Goal: Transaction & Acquisition: Book appointment/travel/reservation

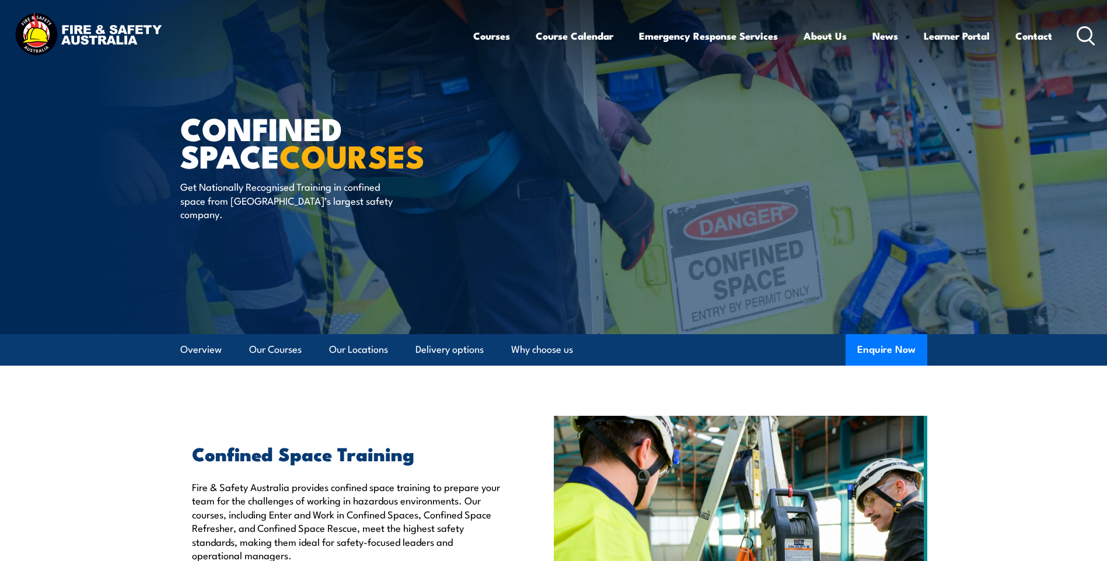
click at [597, 38] on link "Course Calendar" at bounding box center [575, 35] width 78 height 31
click at [567, 40] on link "Course Calendar" at bounding box center [575, 35] width 78 height 31
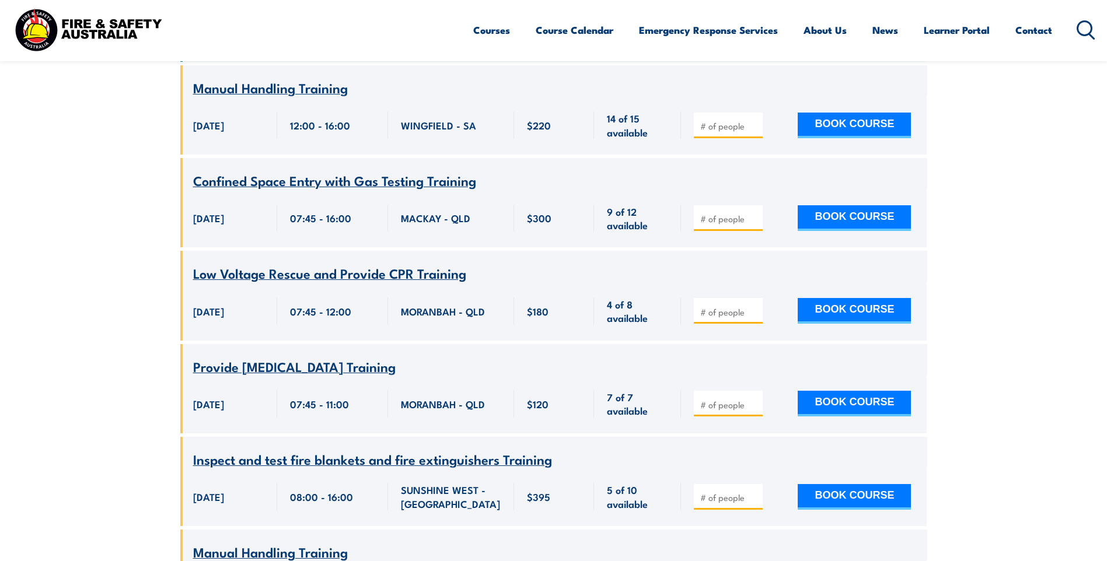
scroll to position [525, 0]
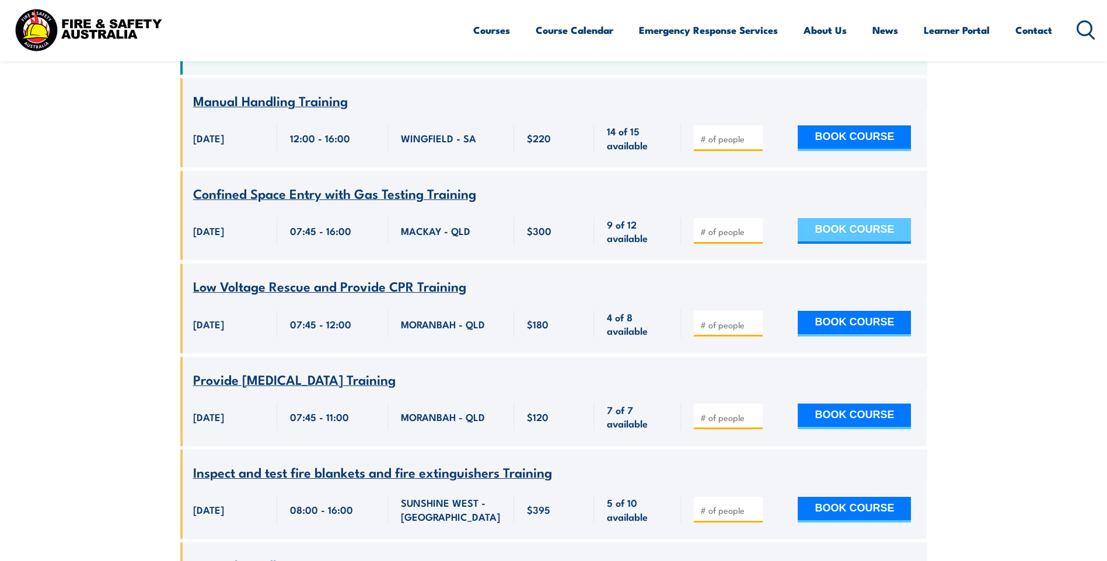
click at [827, 218] on button "BOOK COURSE" at bounding box center [853, 231] width 113 height 26
type input "2"
click at [852, 218] on button "BOOK COURSE" at bounding box center [853, 231] width 113 height 26
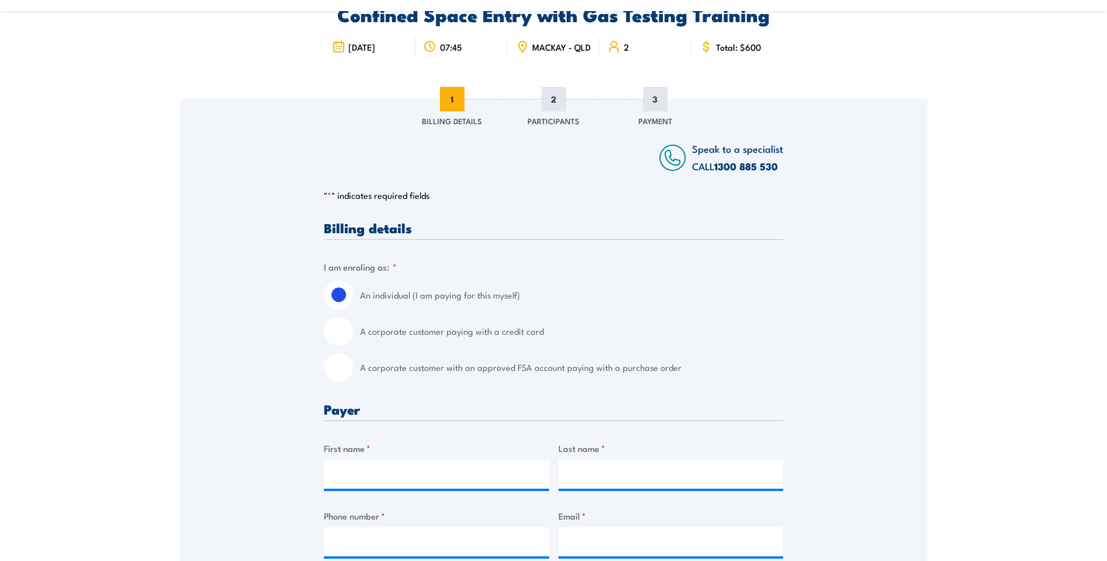
scroll to position [117, 0]
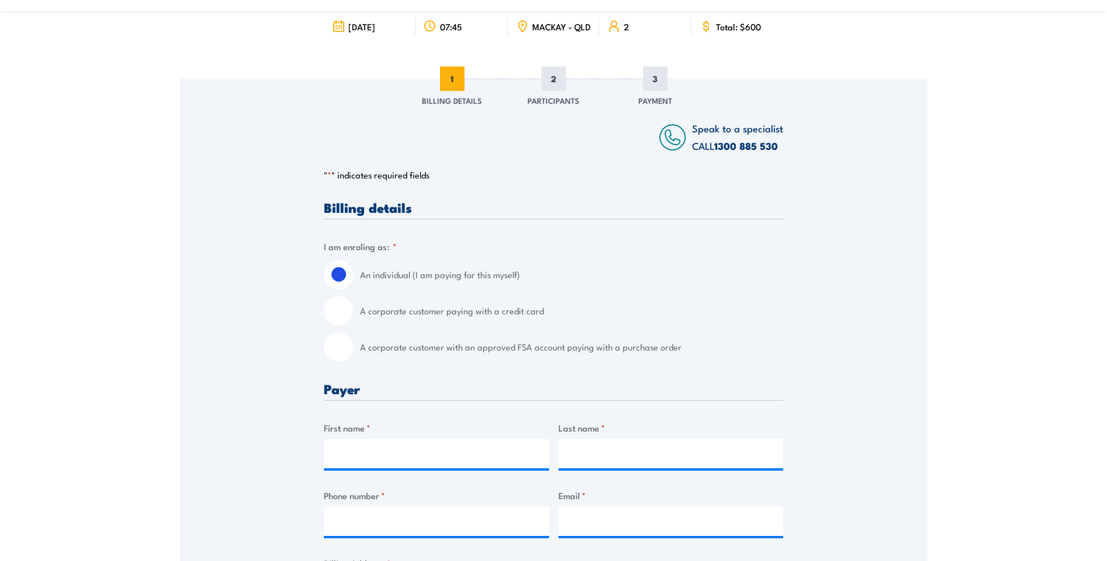
click at [341, 319] on input "A corporate customer paying with a credit card" at bounding box center [338, 310] width 29 height 29
radio input "true"
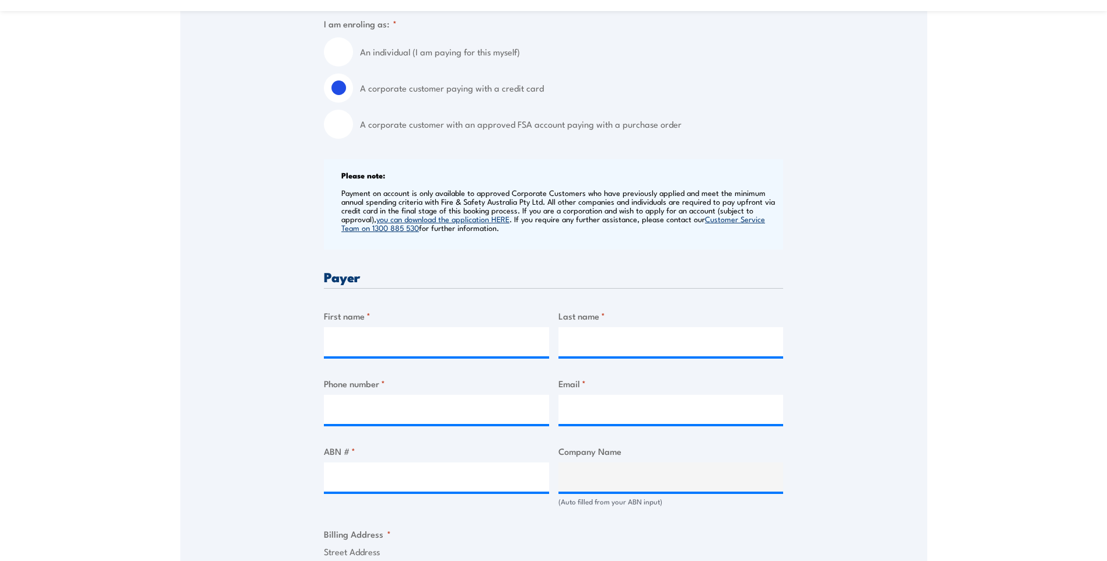
scroll to position [350, 0]
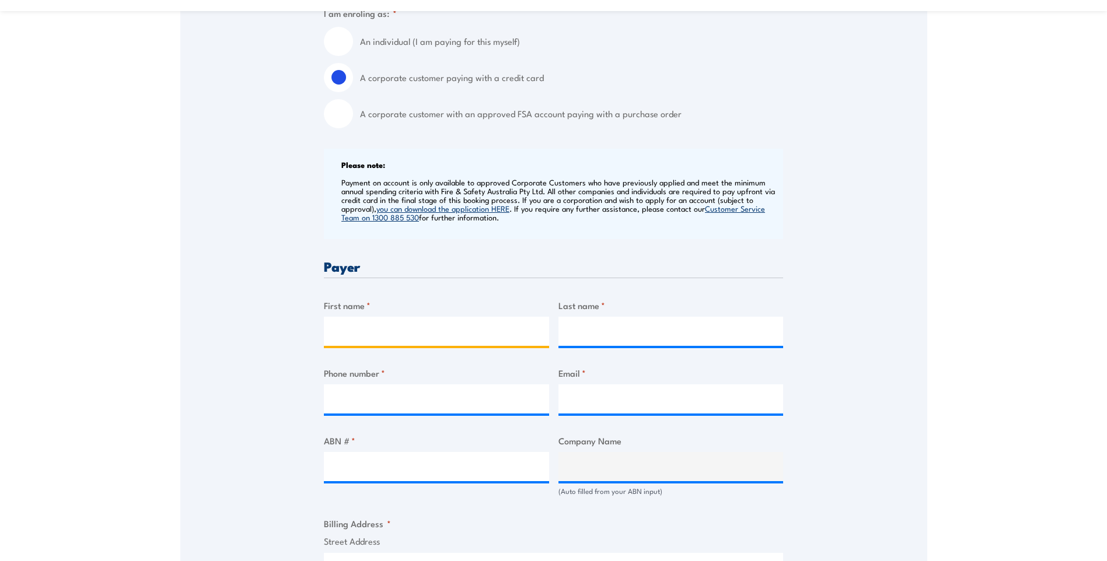
click at [396, 337] on input "First name *" at bounding box center [436, 331] width 225 height 29
type input "Jane"
click at [603, 335] on input "Last name *" at bounding box center [670, 331] width 225 height 29
type input "Divita"
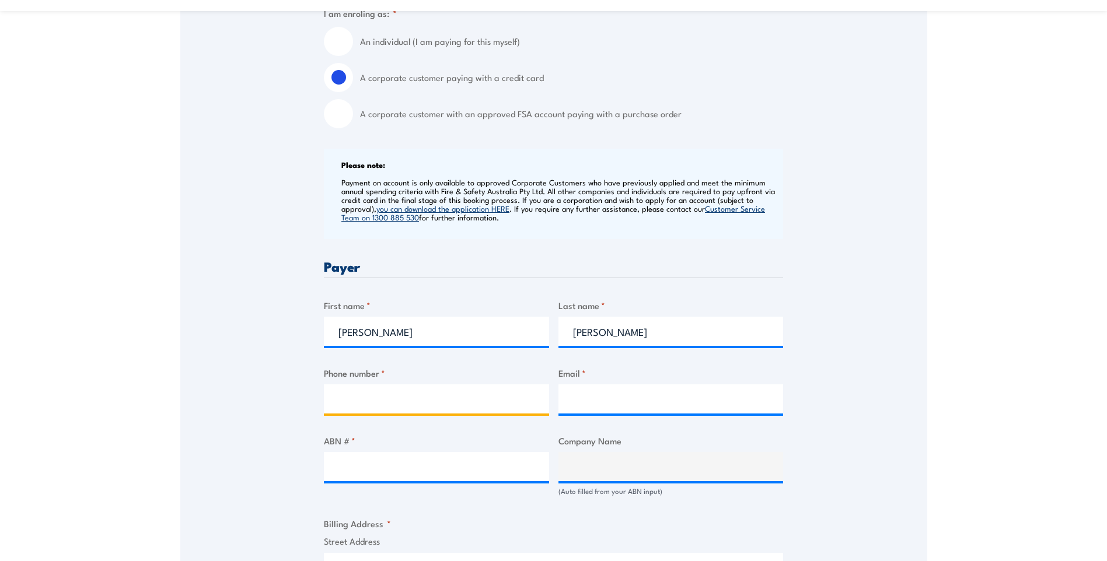
click at [380, 407] on input "Phone number *" at bounding box center [436, 398] width 225 height 29
type input "0749456600"
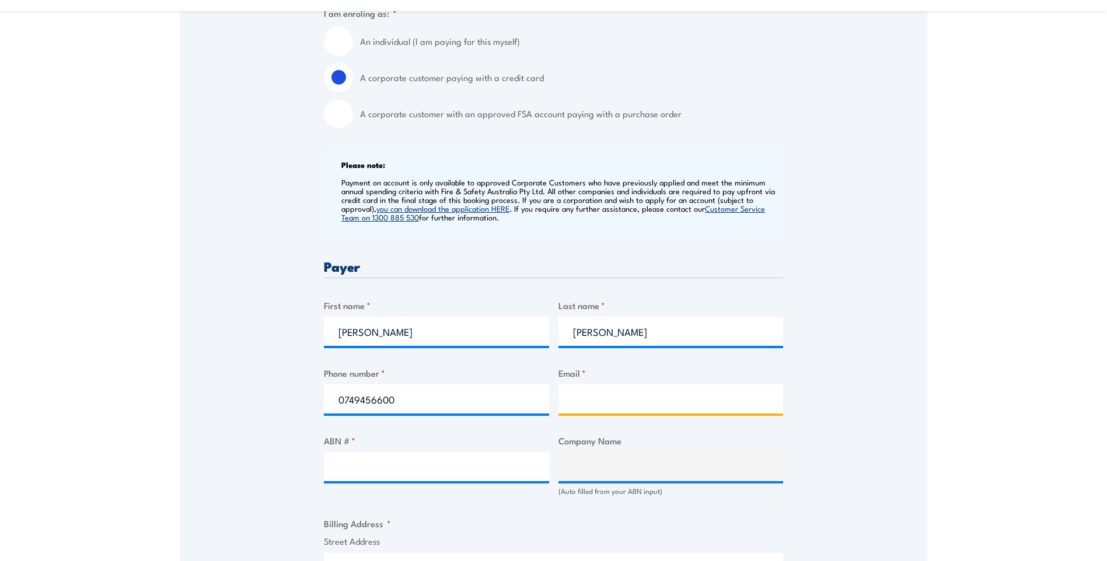
type input "s.leo@veris.com.au"
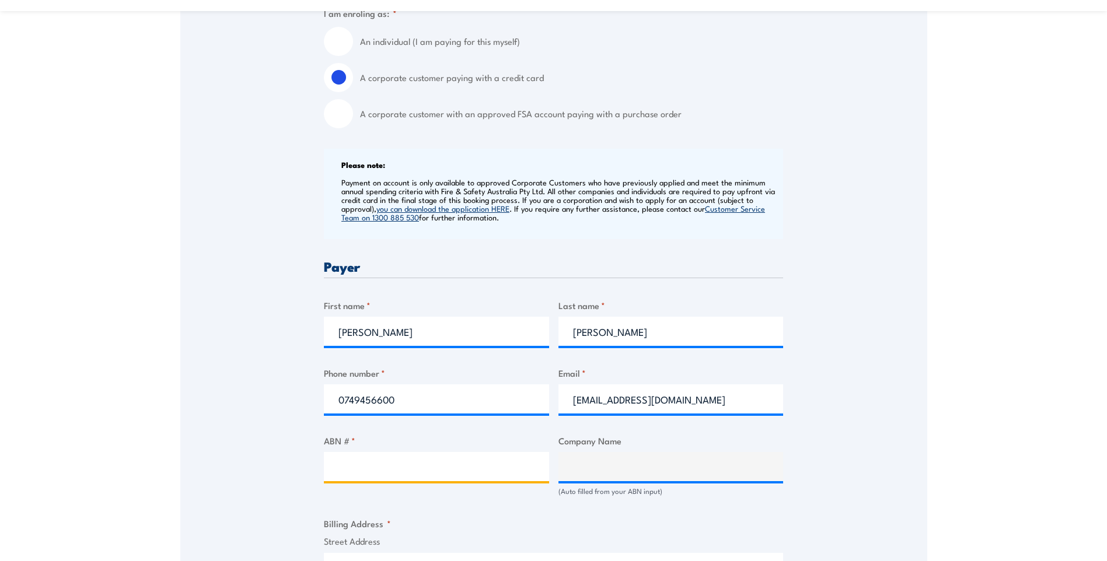
click at [398, 477] on input "ABN # *" at bounding box center [436, 466] width 225 height 29
type input "53615735727"
type input "VERIS AUSTRALIA PTY LTD"
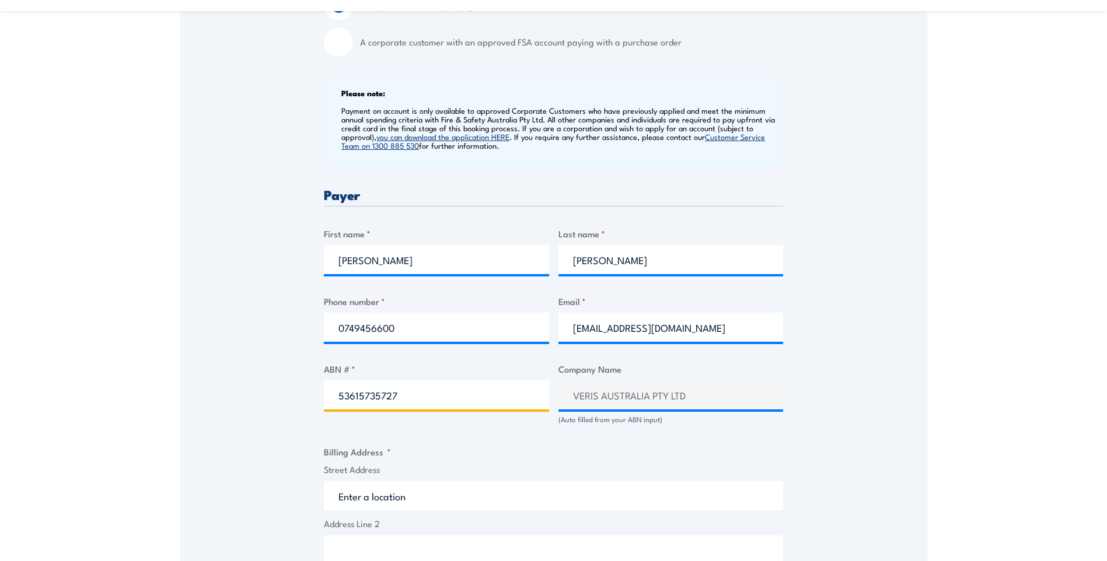
scroll to position [467, 0]
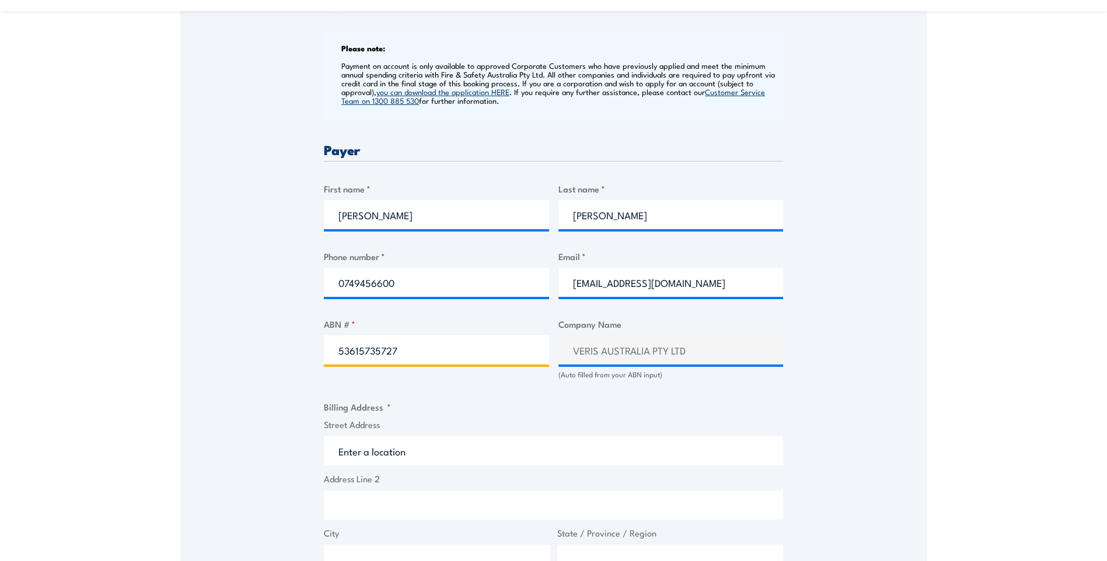
type input "53615735727"
click at [341, 461] on input "Street Address" at bounding box center [553, 450] width 459 height 29
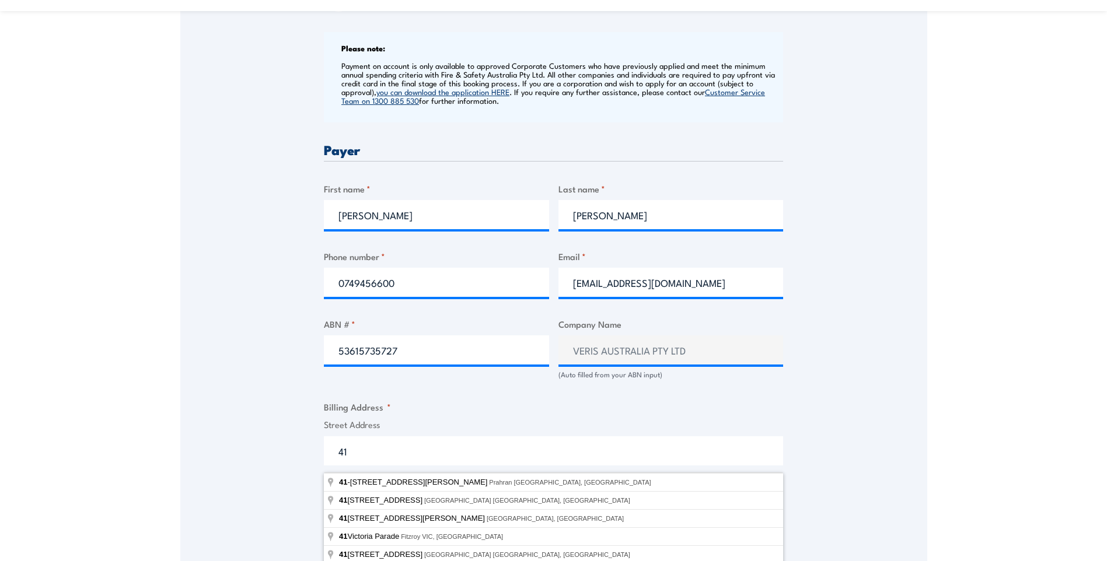
type input "4"
click at [439, 450] on input "PO Box 90" at bounding box center [553, 450] width 459 height 29
type input "PO Box 90"
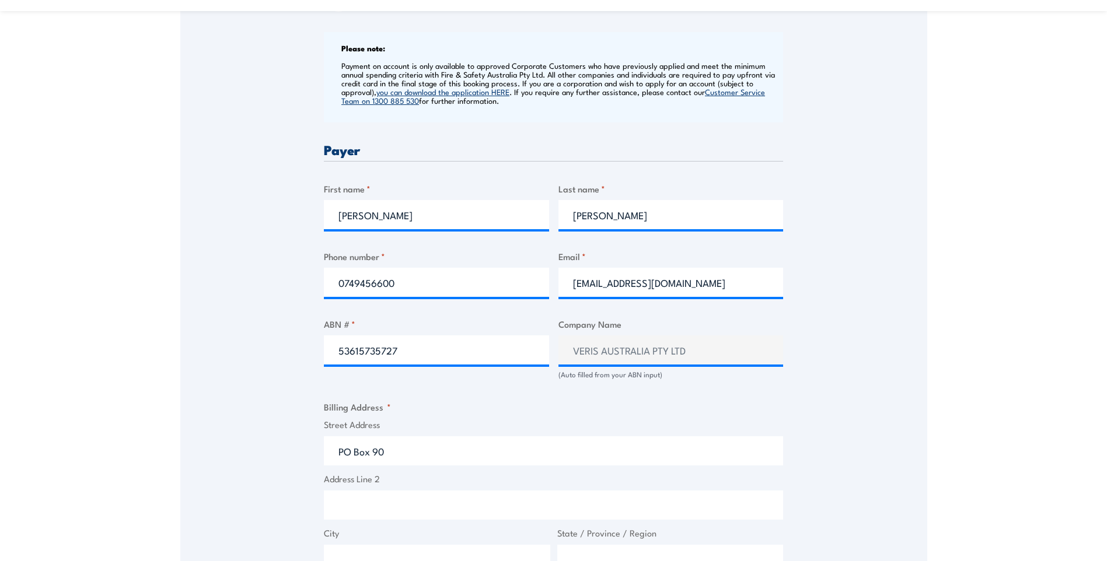
scroll to position [479, 0]
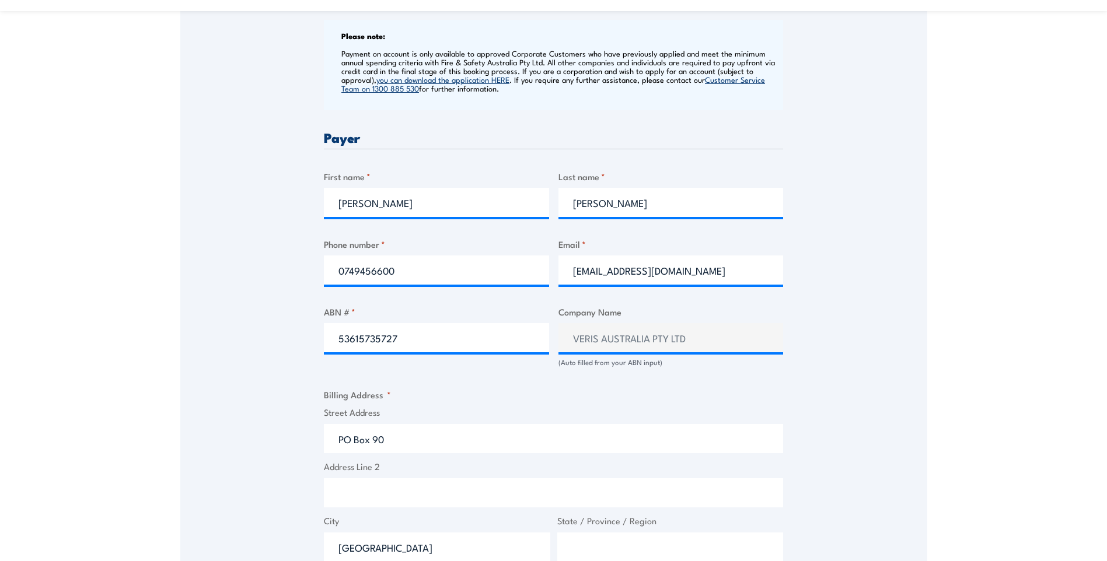
type input "Wembley"
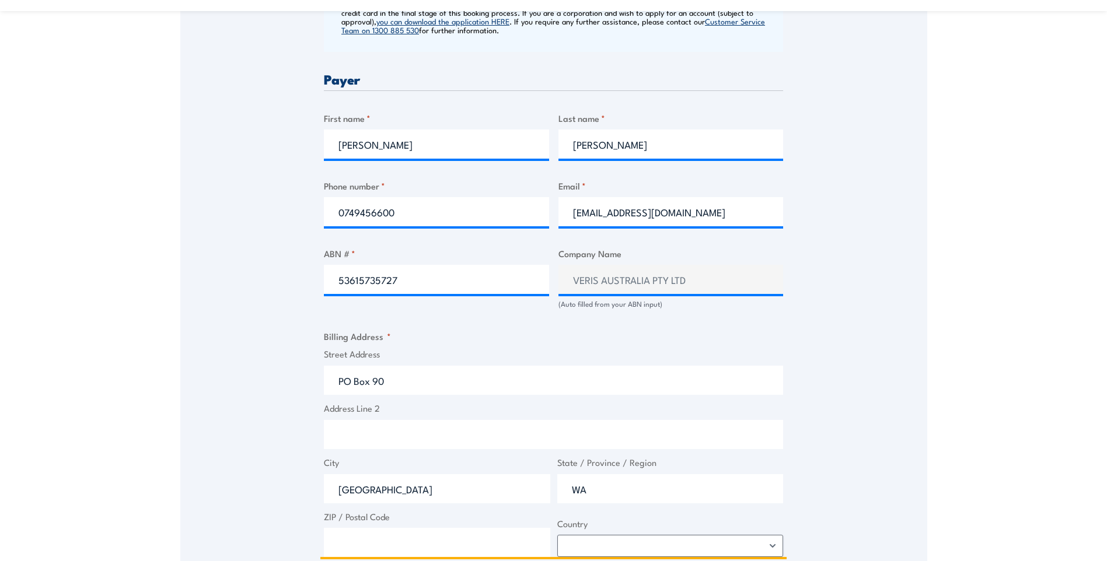
scroll to position [603, 0]
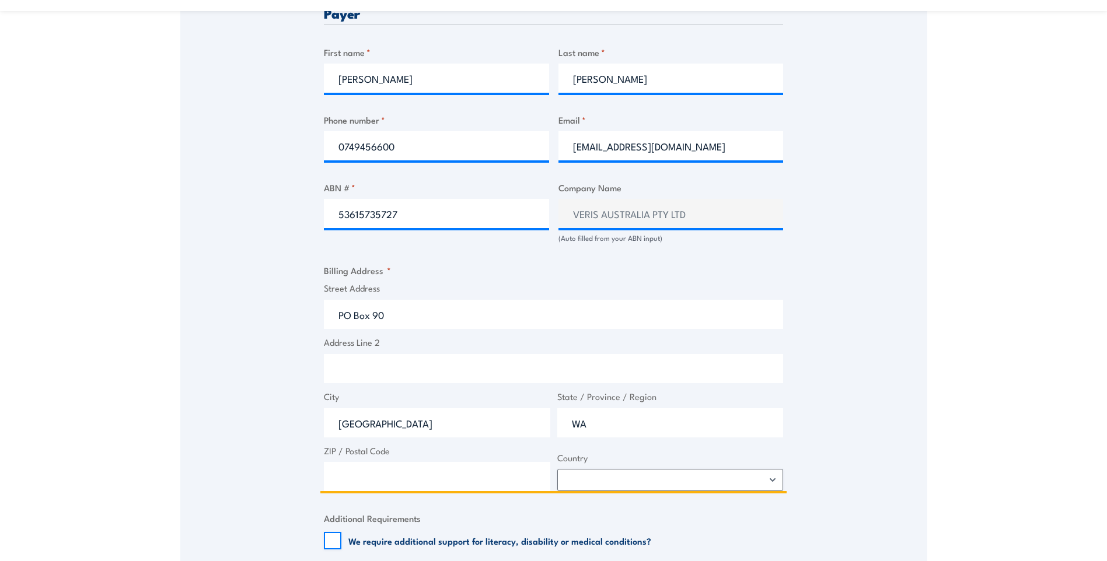
type input "WA"
click at [428, 480] on input "ZIP / Postal Code" at bounding box center [437, 476] width 226 height 29
type input "6913"
click at [613, 488] on select "Afghanistan Albania Algeria American Samoa Andorra Angola Anguilla Antarctica A…" at bounding box center [670, 480] width 226 height 22
select select "Australia"
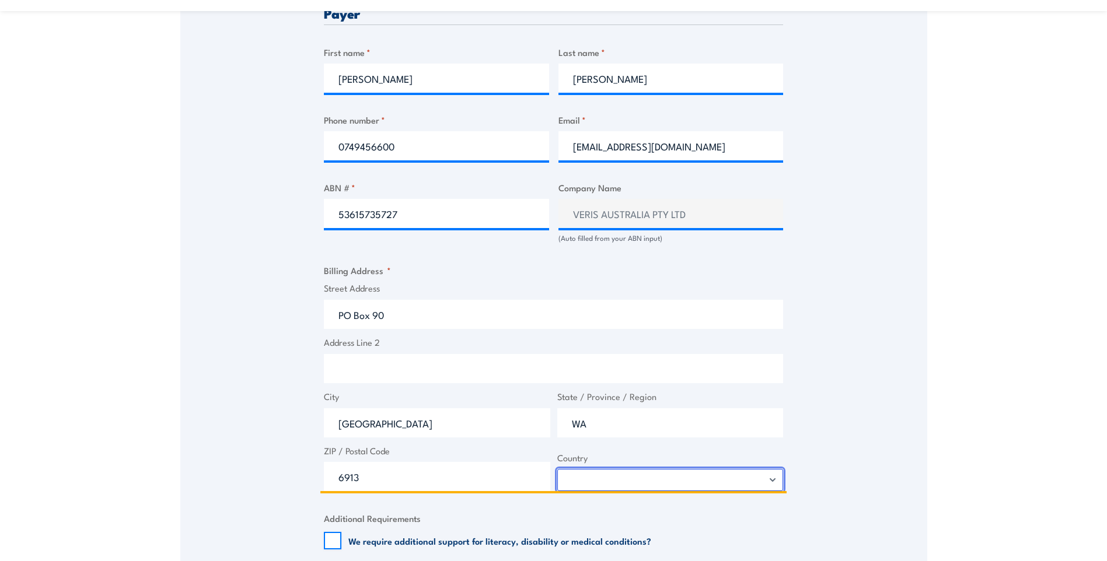
click at [557, 476] on select "Afghanistan Albania Algeria American Samoa Andorra Angola Anguilla Antarctica A…" at bounding box center [670, 480] width 226 height 22
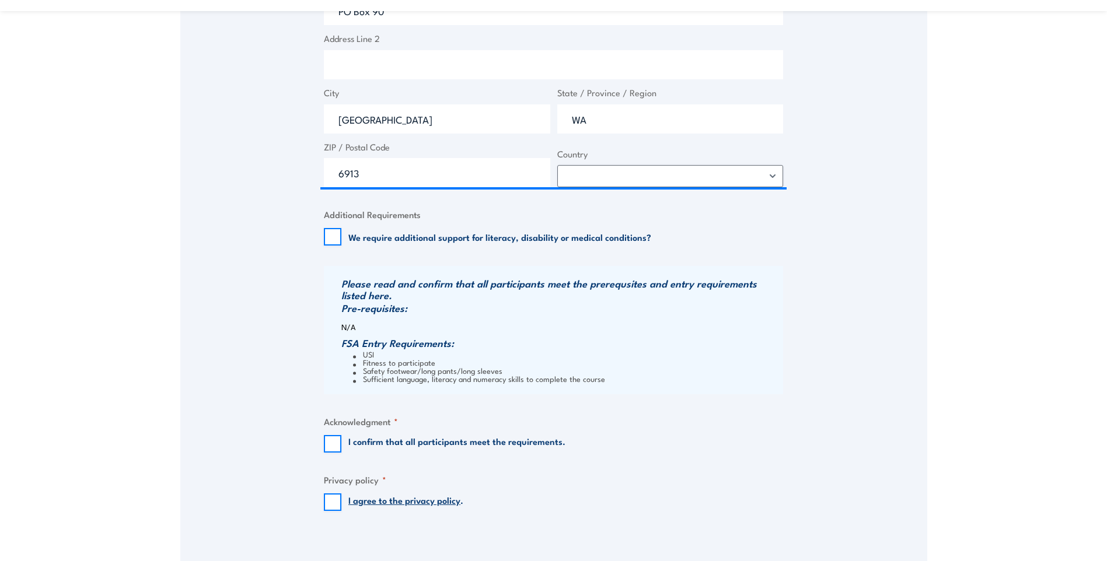
scroll to position [1012, 0]
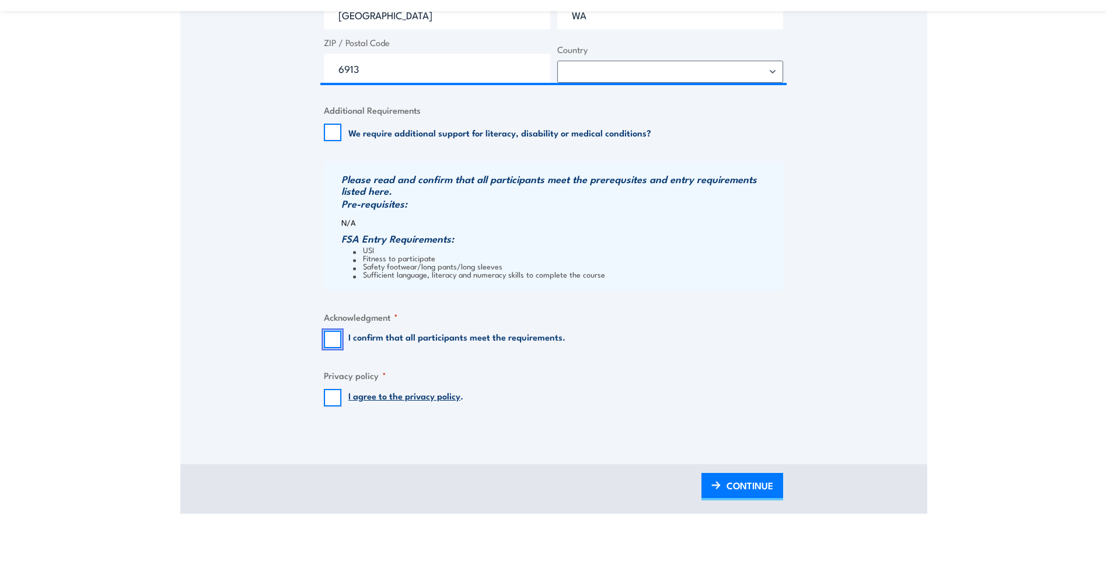
click at [329, 348] on input "I confirm that all participants meet the requirements." at bounding box center [333, 340] width 18 height 18
checkbox input "true"
click at [332, 407] on input "I agree to the privacy policy ." at bounding box center [333, 398] width 18 height 18
checkbox input "true"
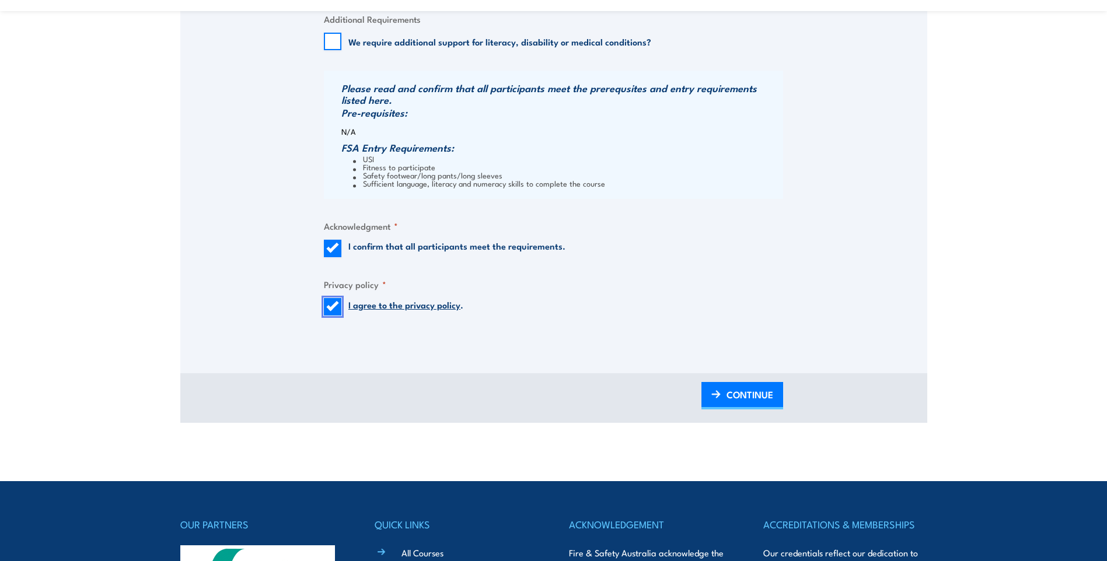
scroll to position [1128, 0]
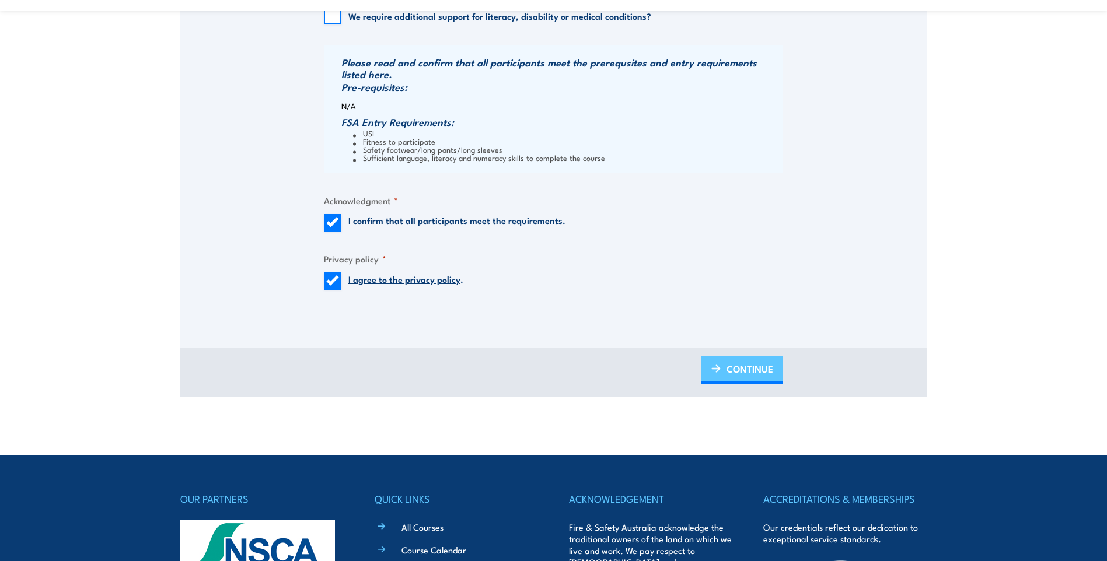
click at [726, 373] on span "CONTINUE" at bounding box center [749, 369] width 47 height 31
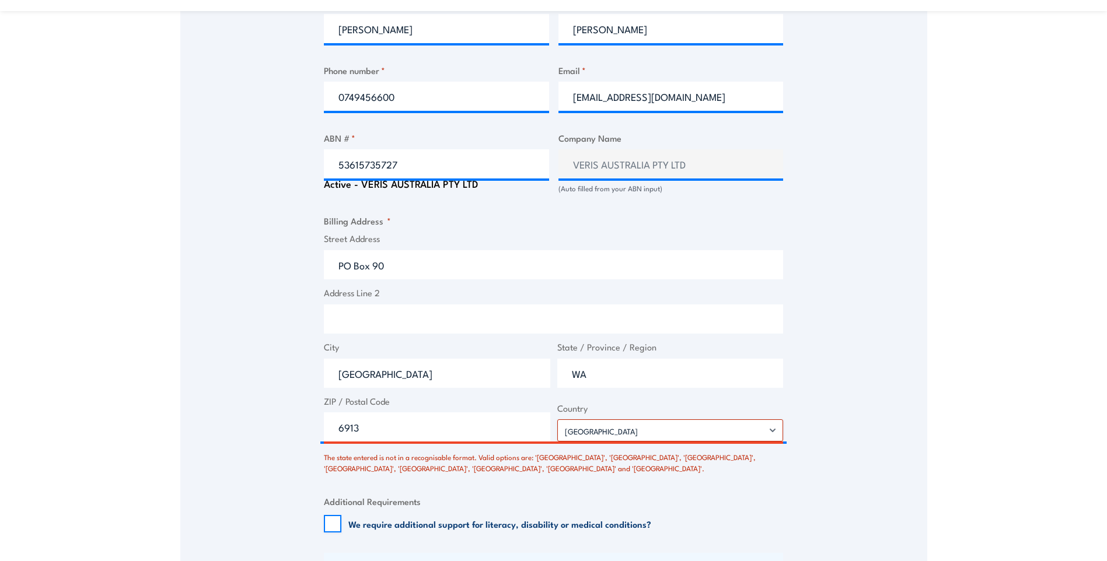
scroll to position [726, 0]
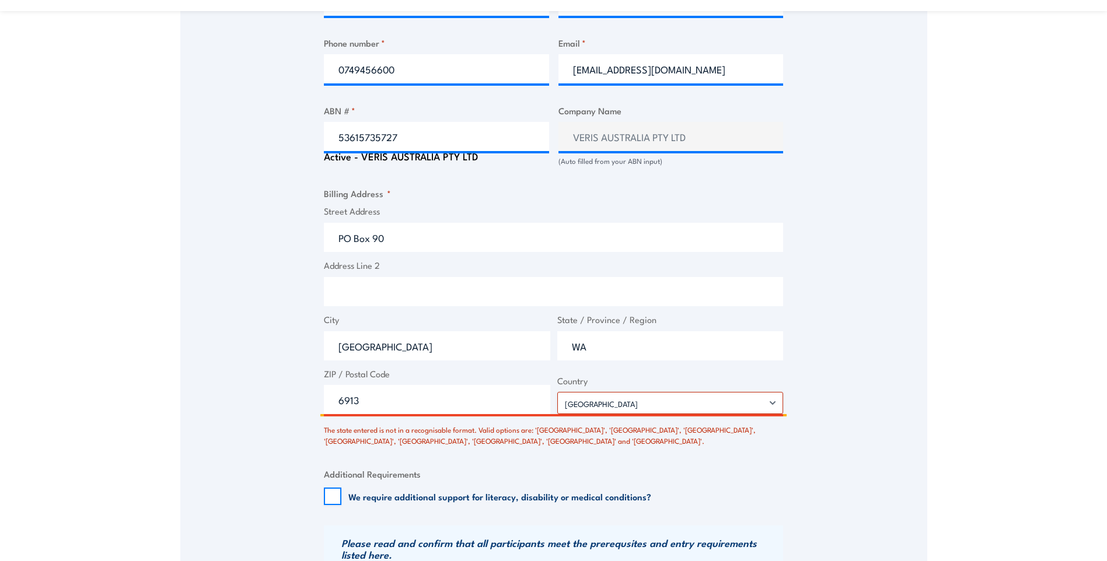
click at [587, 347] on input "WA" at bounding box center [670, 345] width 226 height 29
type input "W"
type input "Western Australia"
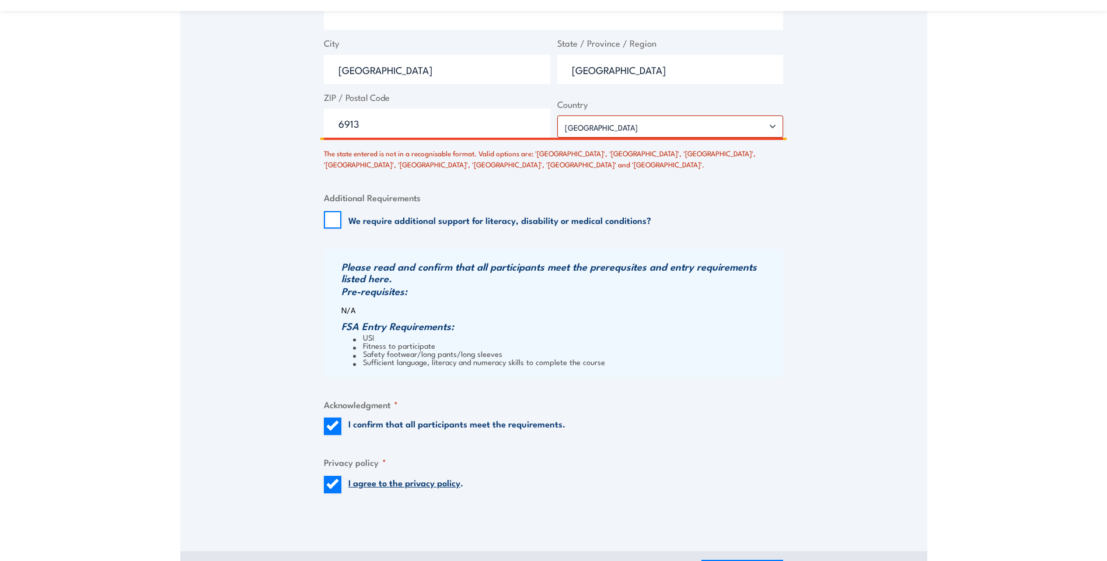
scroll to position [1076, 0]
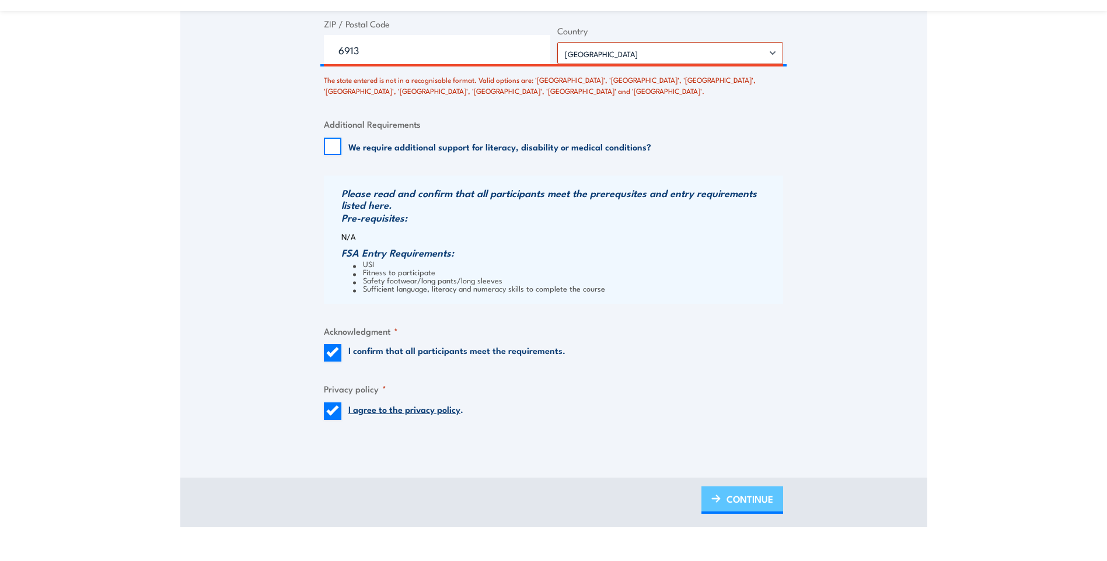
click at [727, 509] on span "CONTINUE" at bounding box center [749, 499] width 47 height 31
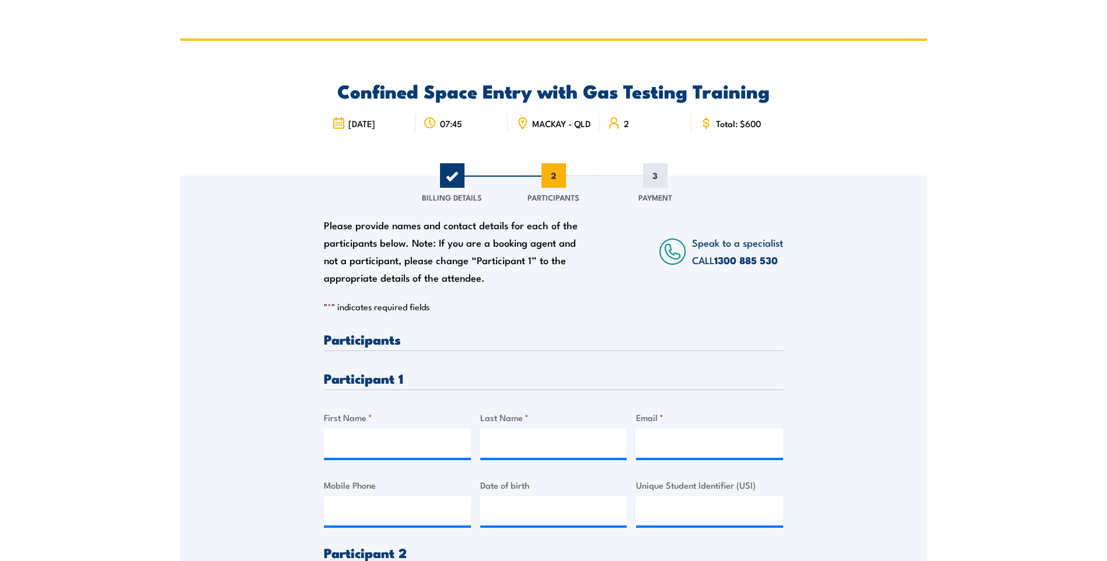
scroll to position [0, 0]
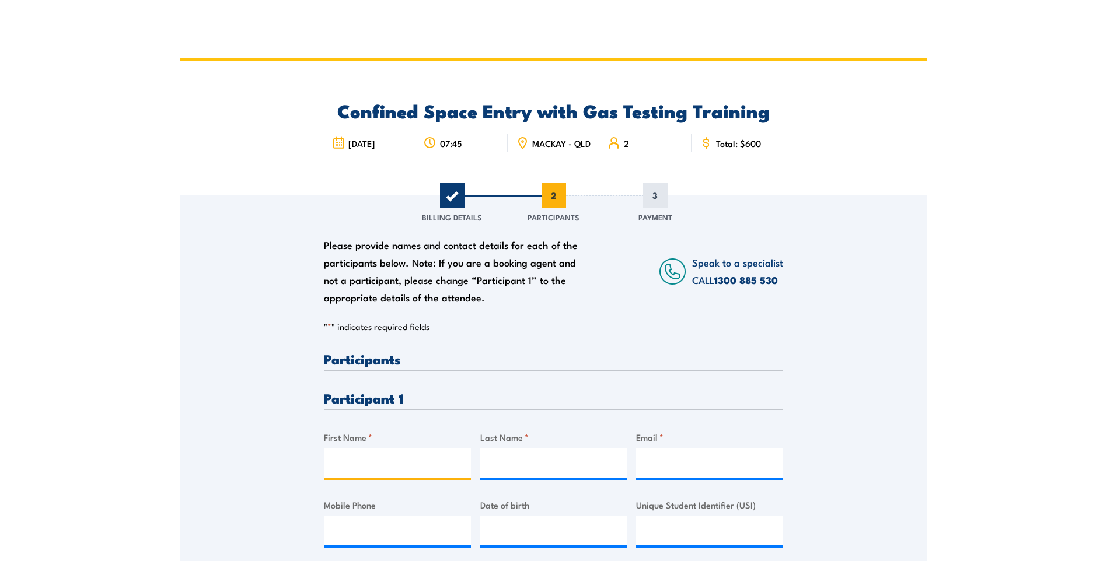
click at [391, 471] on input "First Name *" at bounding box center [397, 463] width 147 height 29
type input "Fletcher"
click at [508, 464] on input "Last Name *" at bounding box center [553, 463] width 147 height 29
type input "Whiteley"
click at [664, 473] on input "Email *" at bounding box center [709, 463] width 147 height 29
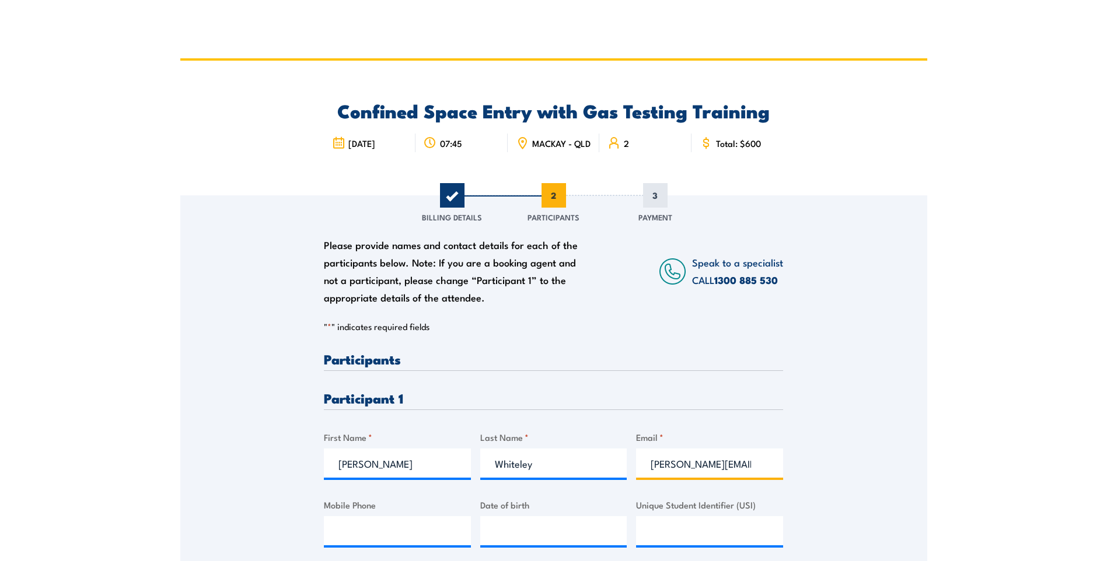
scroll to position [0, 5]
click at [649, 477] on input "f.whiteley@veris.com.au" at bounding box center [709, 463] width 147 height 29
click at [649, 471] on input "f.whiteley@veris.com.au" at bounding box center [709, 463] width 147 height 29
type input "f.whiteley@veris.com.au"
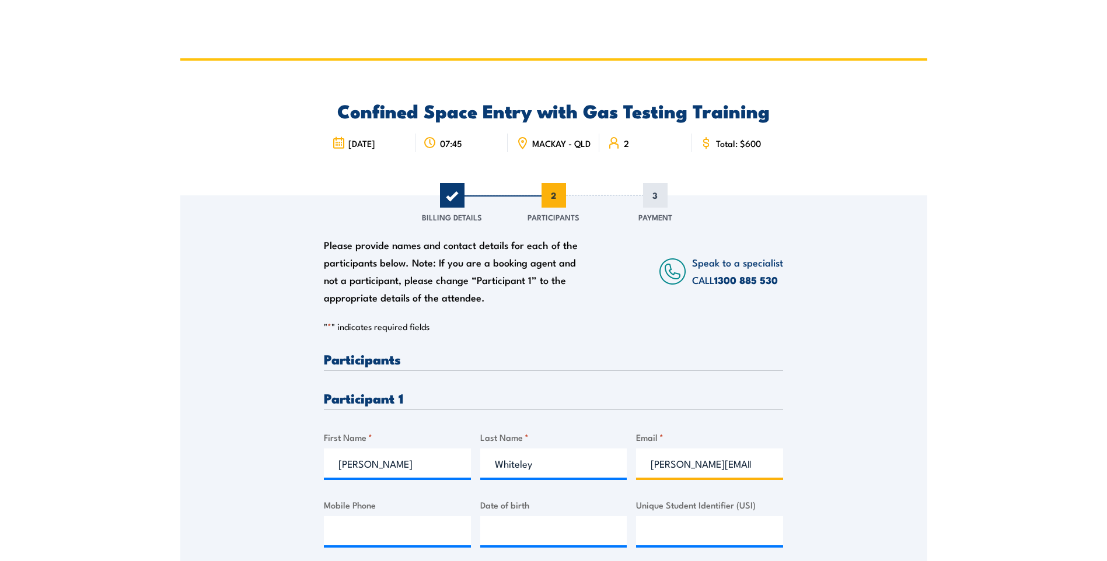
click at [755, 471] on input "f.whiteley@veris.com.au" at bounding box center [709, 463] width 147 height 29
drag, startPoint x: 755, startPoint y: 471, endPoint x: 632, endPoint y: 480, distance: 122.8
click at [632, 480] on div "Please provide names and contact details for each of the participants below. No…" at bounding box center [553, 546] width 459 height 388
click at [415, 533] on input "Mobile Phone" at bounding box center [397, 530] width 147 height 29
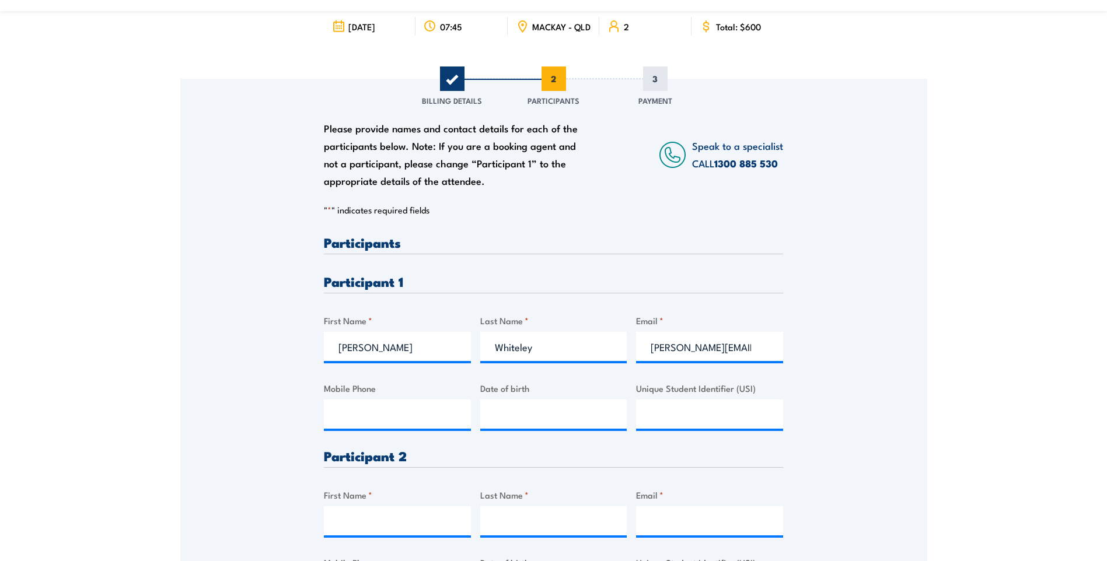
scroll to position [175, 0]
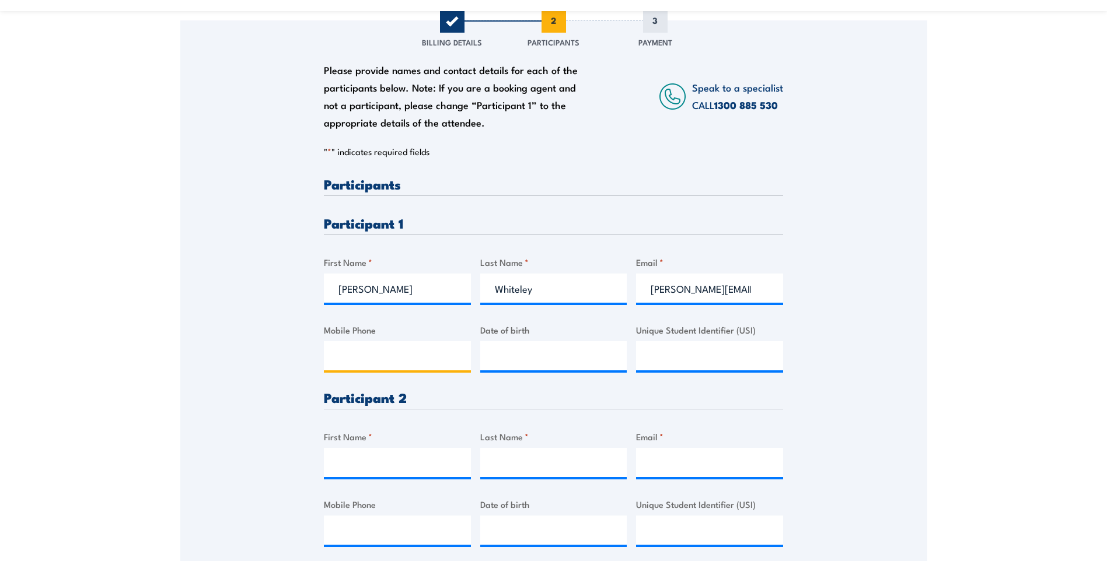
click at [359, 368] on input "Mobile Phone" at bounding box center [397, 355] width 147 height 29
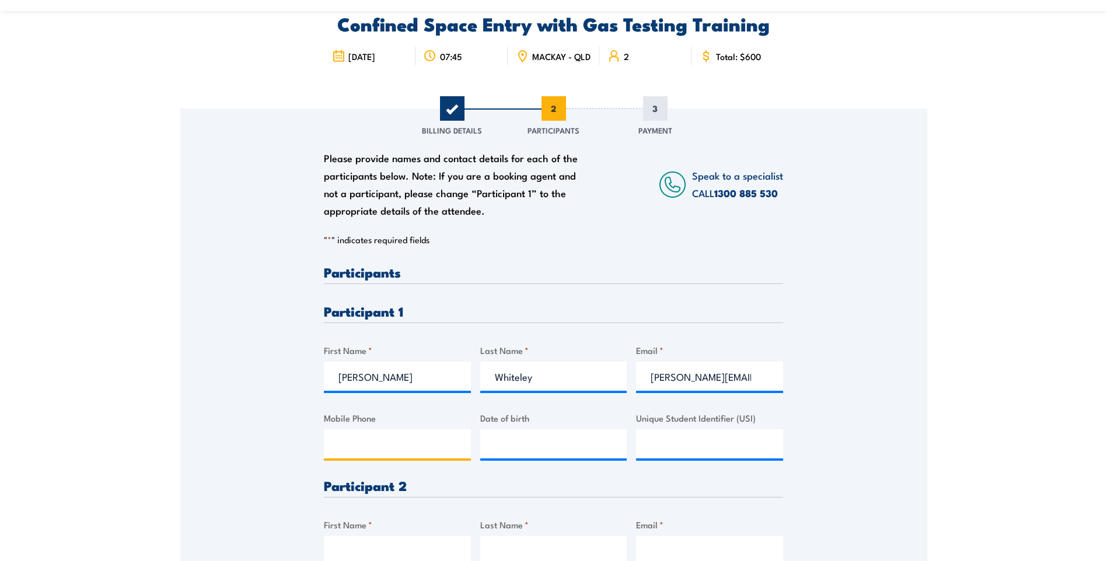
scroll to position [58, 0]
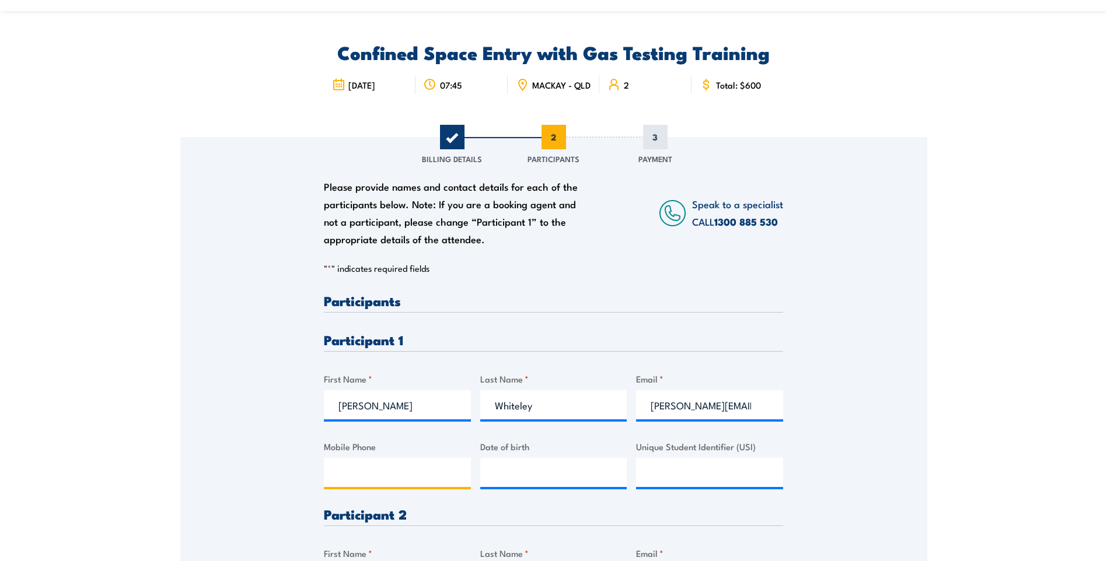
click at [413, 480] on input "Mobile Phone" at bounding box center [397, 472] width 147 height 29
click at [355, 482] on input "Mobile Phone" at bounding box center [397, 472] width 147 height 29
type input "0448072688"
click at [492, 482] on input "__/__/____" at bounding box center [553, 472] width 147 height 29
type input "24/03/1994"
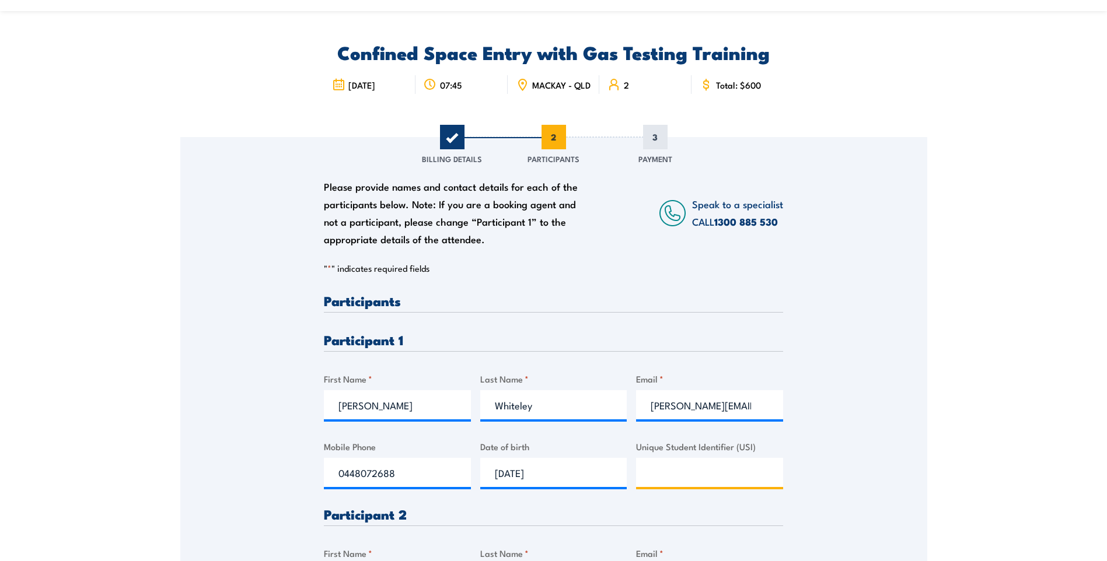
click at [660, 482] on input "Unique Student Identifier (USI)" at bounding box center [709, 472] width 147 height 29
click at [717, 478] on input "Unique Student Identifier (USI)" at bounding box center [709, 472] width 147 height 29
click at [663, 474] on input "Unique Student Identifier (USI)" at bounding box center [709, 472] width 147 height 29
paste input "7VSGRGPQ3W"
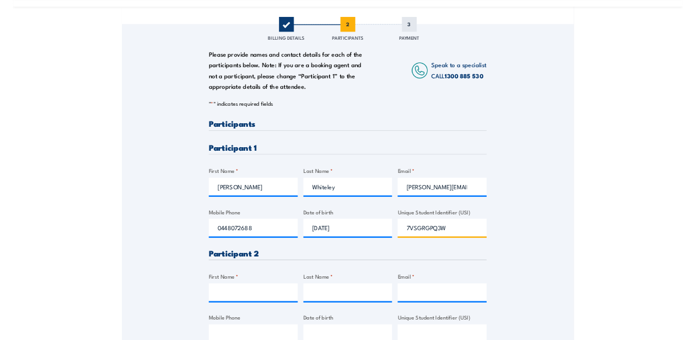
scroll to position [175, 0]
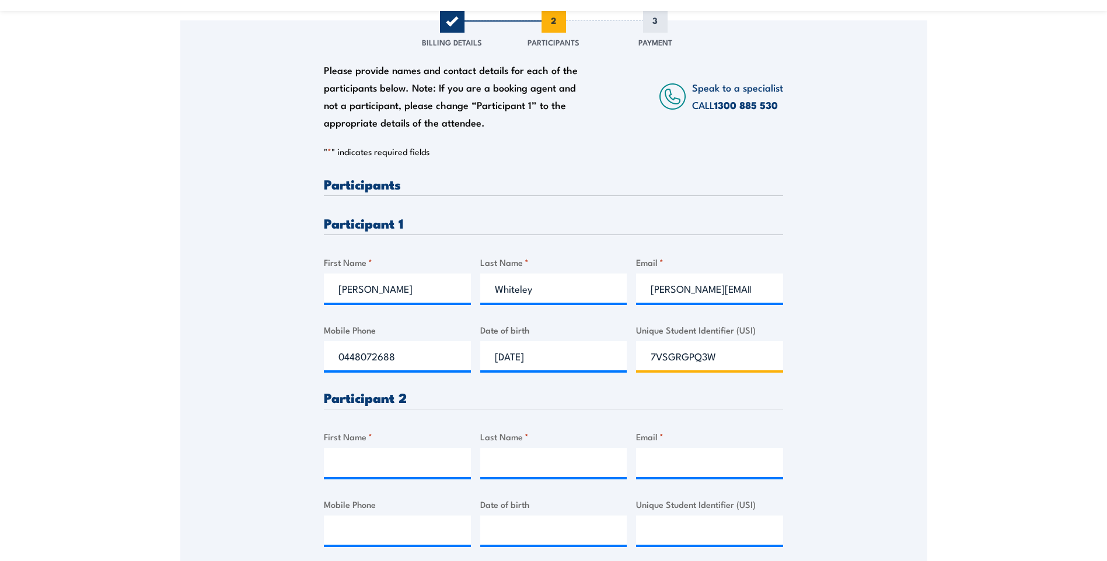
type input "7VSGRGPQ3W"
click at [355, 464] on input "First Name *" at bounding box center [397, 462] width 147 height 29
click at [377, 474] on input "Chr" at bounding box center [397, 462] width 147 height 29
click at [377, 471] on input "Chr" at bounding box center [397, 462] width 147 height 29
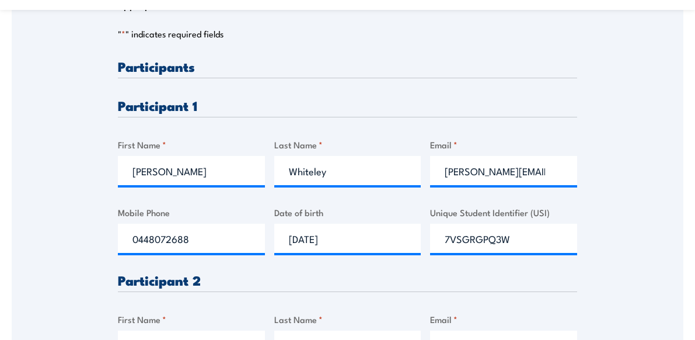
scroll to position [467, 0]
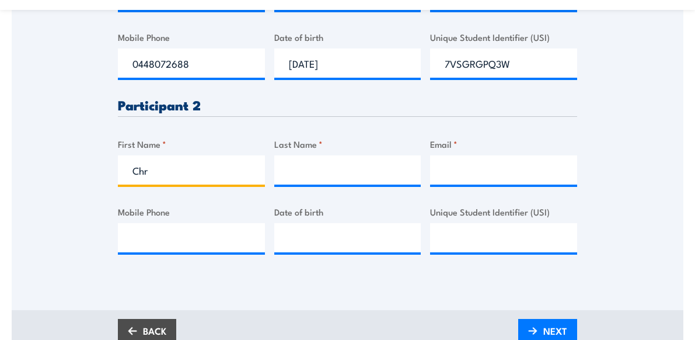
click at [164, 179] on input "Chr" at bounding box center [191, 169] width 147 height 29
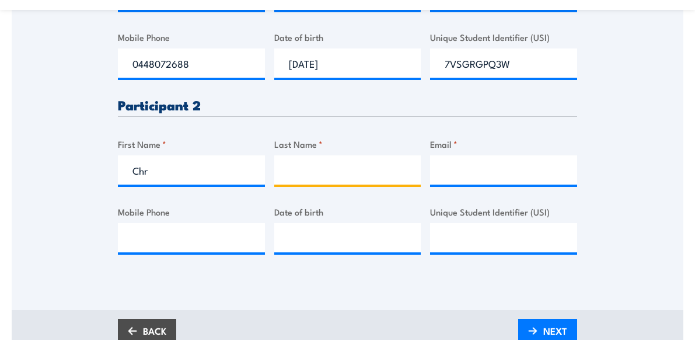
click at [305, 174] on input "Last Name *" at bounding box center [347, 169] width 147 height 29
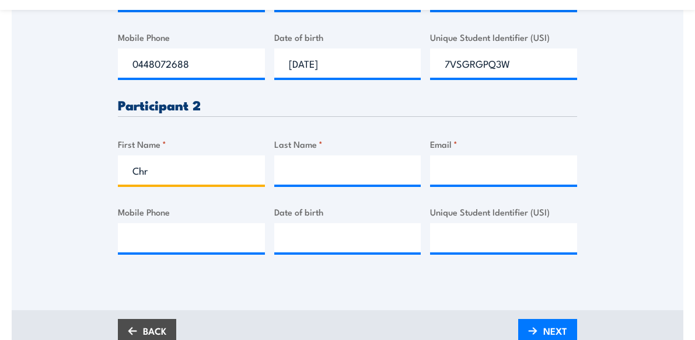
click at [197, 180] on input "Chr" at bounding box center [191, 169] width 147 height 29
type input "Chris"
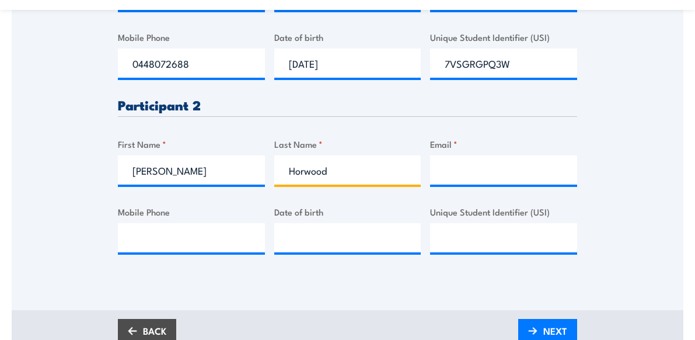
type input "Horwood"
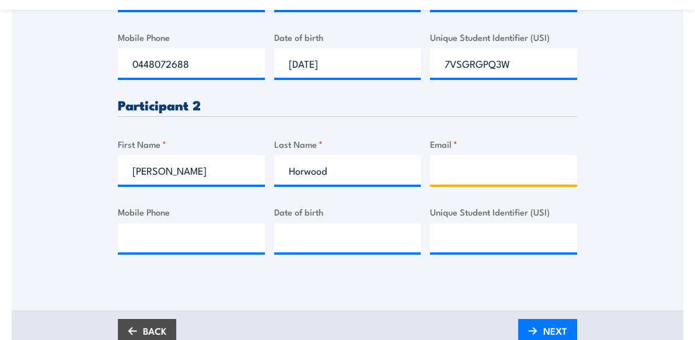
click at [454, 171] on input "Email *" at bounding box center [503, 169] width 147 height 29
paste input "c.horwood@veris.com.au"
type input "c.horwood@veris.com.au"
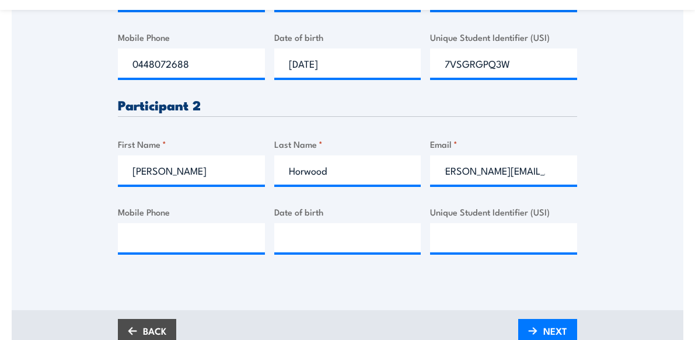
scroll to position [0, 0]
click at [555, 179] on input "c.horwood@veris.com.au" at bounding box center [503, 169] width 147 height 29
click at [512, 175] on input "c.horwood@veris.com.au" at bounding box center [503, 169] width 147 height 29
click at [558, 179] on input "c.horwood@veris.com.au" at bounding box center [503, 169] width 147 height 29
click at [554, 176] on input "c.horwood@veris.com.au" at bounding box center [503, 169] width 147 height 29
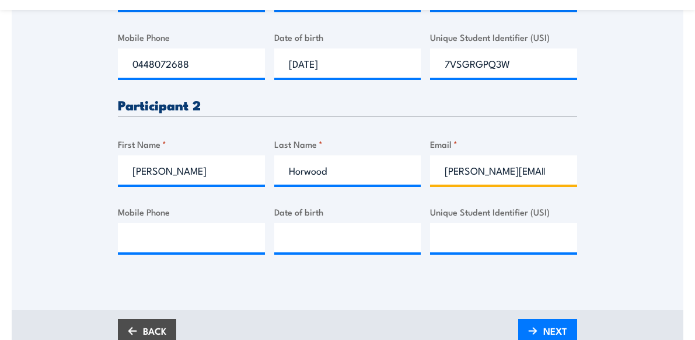
click at [554, 176] on input "c.horwood@veris.com.au" at bounding box center [503, 169] width 147 height 29
click at [552, 176] on input "c.horwood@veris.com.au" at bounding box center [503, 169] width 147 height 29
drag, startPoint x: 552, startPoint y: 176, endPoint x: 503, endPoint y: 180, distance: 49.7
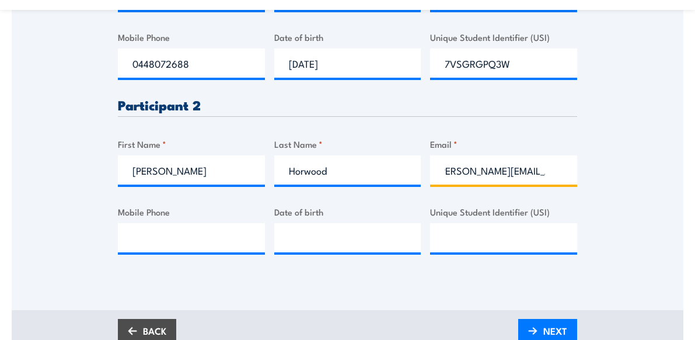
click at [503, 180] on input "c.horwood@veris.com.au" at bounding box center [503, 169] width 147 height 29
click at [557, 179] on input "c.horwood@veris.com.au" at bounding box center [503, 169] width 147 height 29
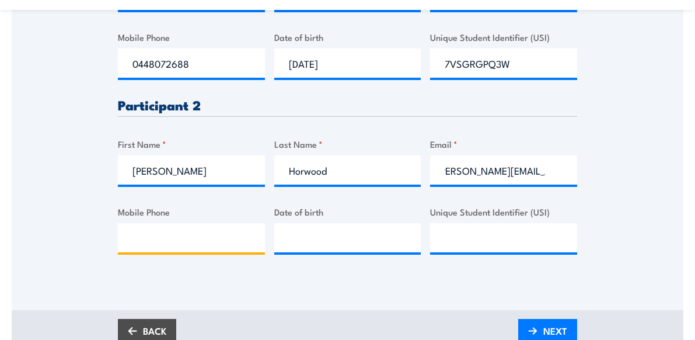
scroll to position [0, 0]
click at [206, 246] on input "Mobile Phone" at bounding box center [191, 237] width 147 height 29
type input "0428336630"
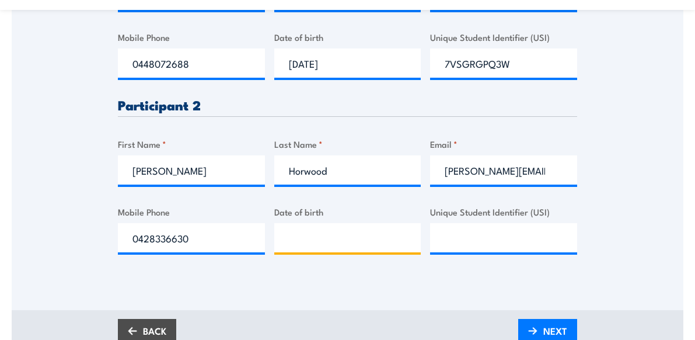
type input "__/__/____"
click at [387, 247] on input "__/__/____" at bounding box center [347, 237] width 147 height 29
type input "04/03/1954"
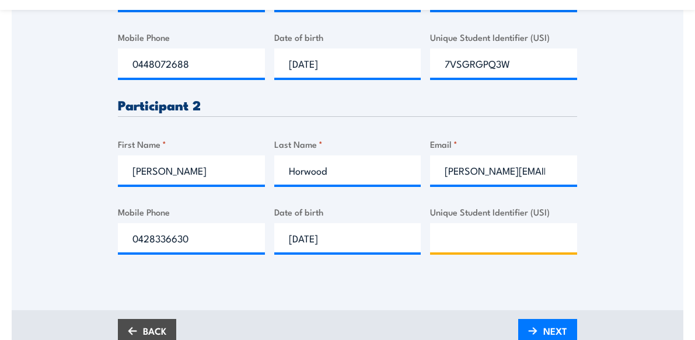
click at [445, 243] on input "Unique Student Identifier (USI)" at bounding box center [503, 237] width 147 height 29
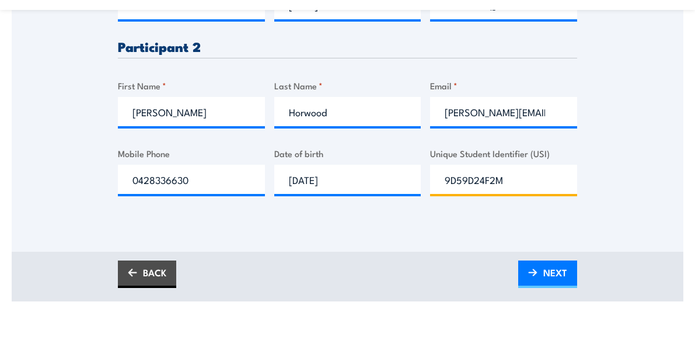
type input "9D59D24F2M"
click at [539, 281] on link "NEXT" at bounding box center [547, 273] width 59 height 27
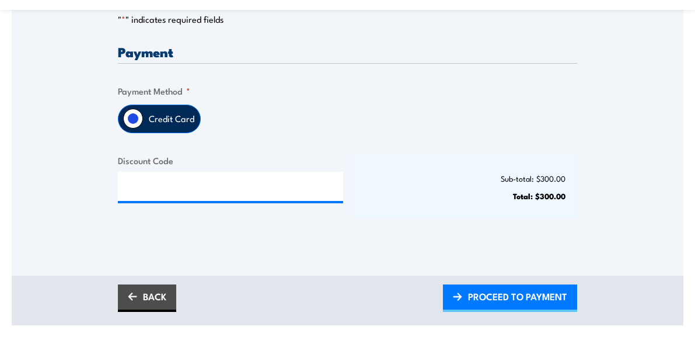
scroll to position [408, 0]
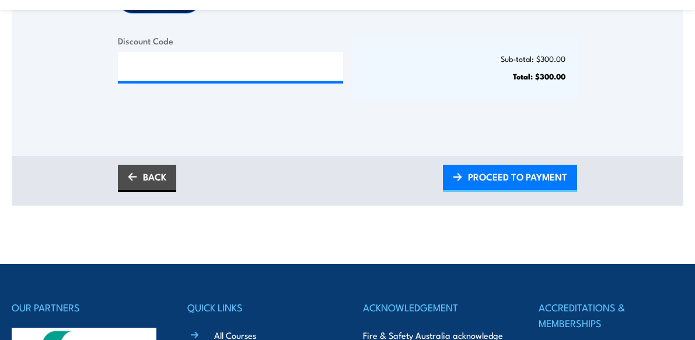
click at [502, 181] on span "PROCEED TO PAYMENT" at bounding box center [517, 176] width 99 height 31
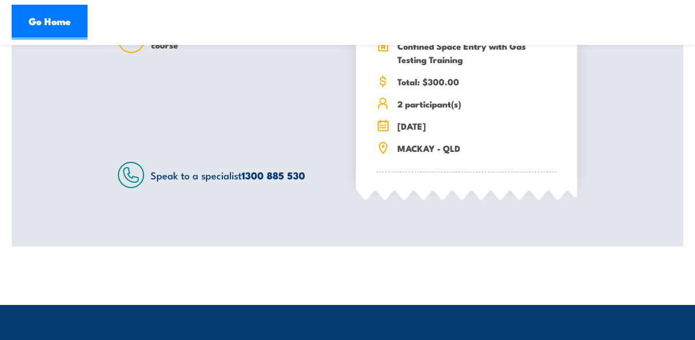
scroll to position [408, 0]
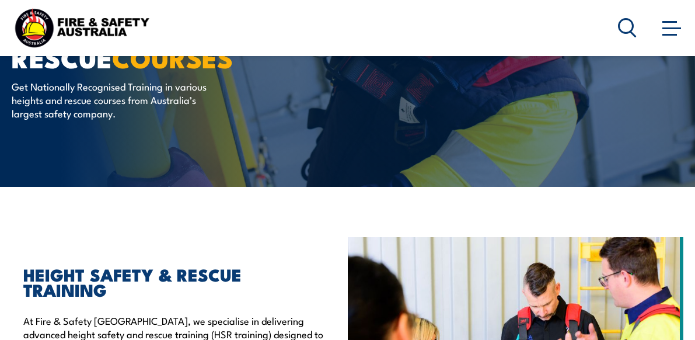
scroll to position [117, 0]
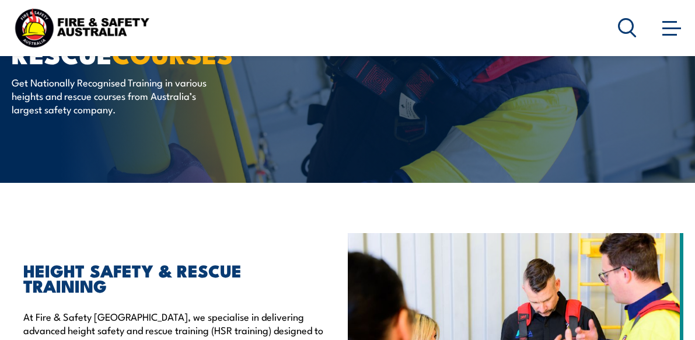
click at [0, 0] on link "Course Calendar" at bounding box center [0, 0] width 0 height 0
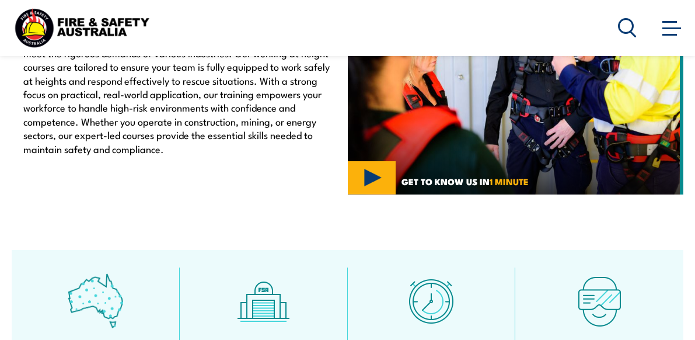
scroll to position [467, 0]
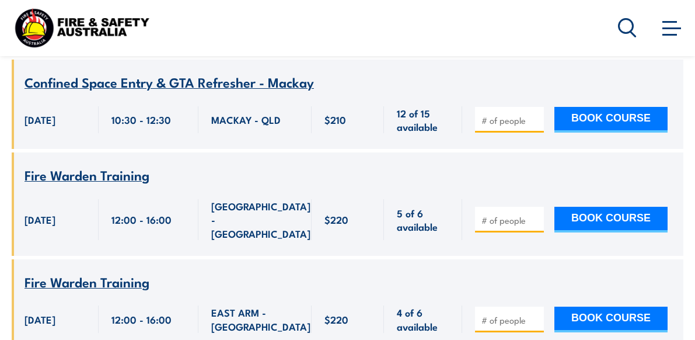
scroll to position [2567, 0]
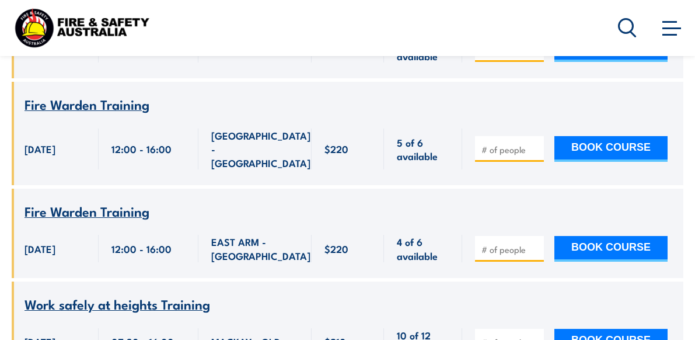
click at [514, 336] on input "number" at bounding box center [510, 342] width 58 height 12
type input "2"
click at [592, 328] on button "BOOK COURSE" at bounding box center [610, 341] width 113 height 26
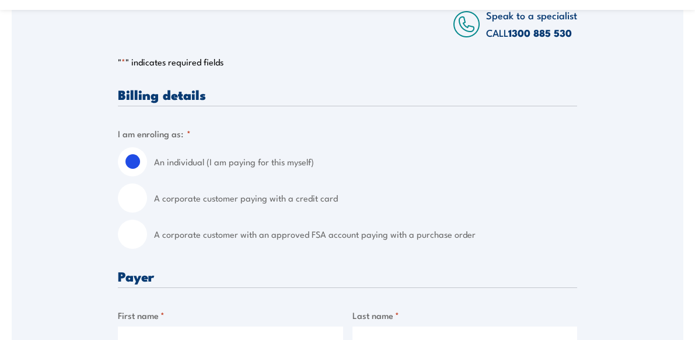
scroll to position [233, 0]
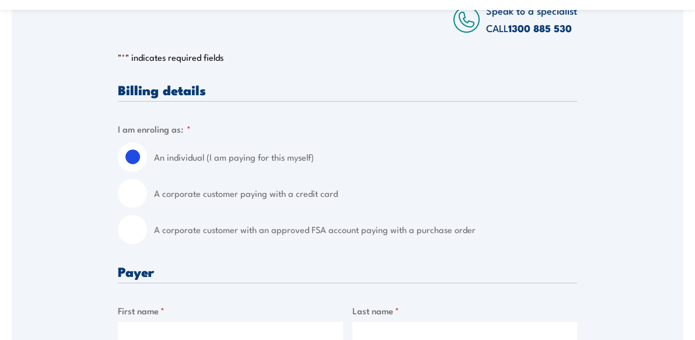
click at [139, 204] on input "A corporate customer paying with a credit card" at bounding box center [132, 193] width 29 height 29
radio input "true"
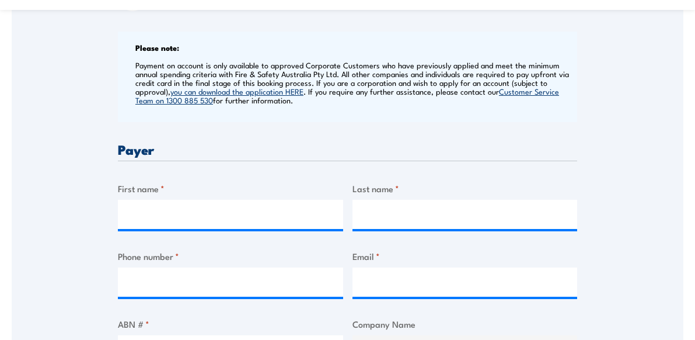
scroll to position [467, 0]
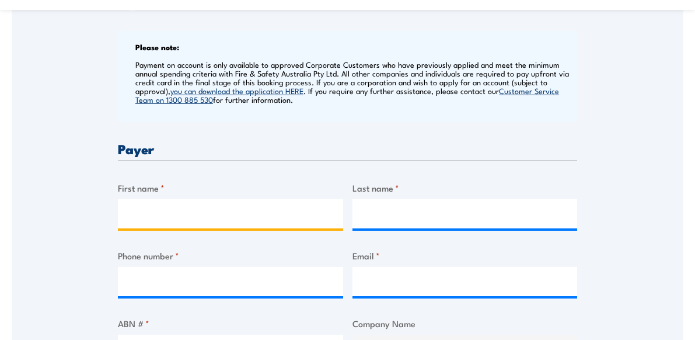
click at [191, 219] on input "First name *" at bounding box center [230, 213] width 225 height 29
type input "Jane"
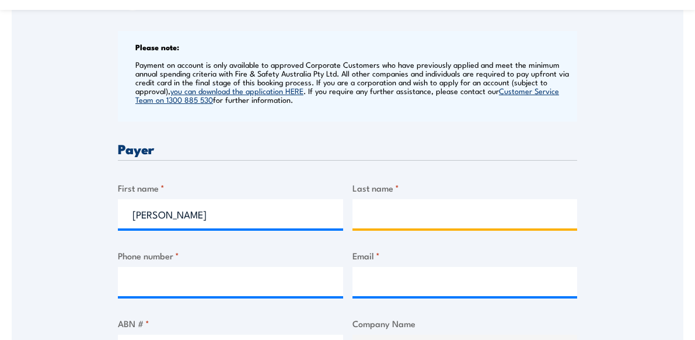
type input "Divita"
type input "0749456600"
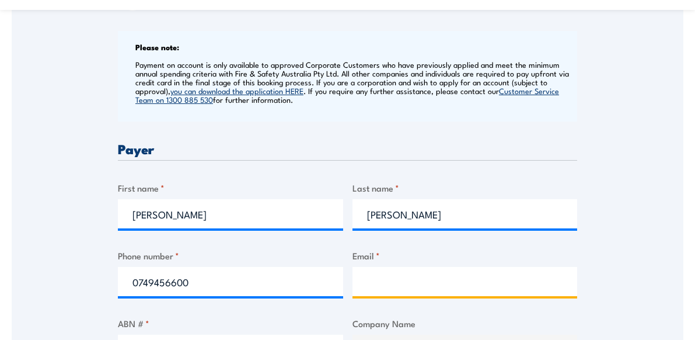
type input "s.leo@veris.com.au"
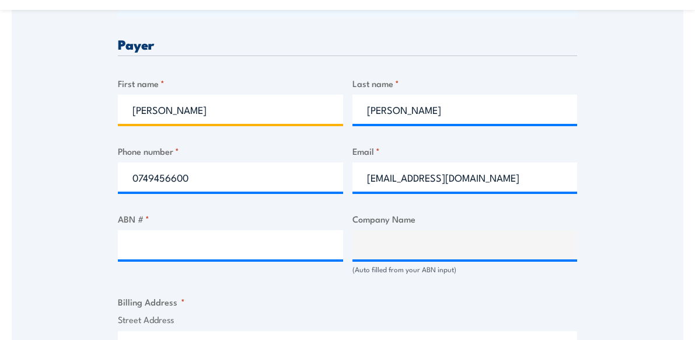
scroll to position [583, 0]
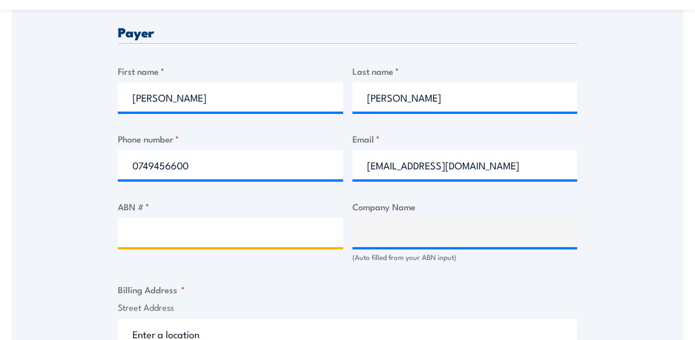
click at [176, 237] on input "ABN # *" at bounding box center [230, 232] width 225 height 29
type input "53615735727"
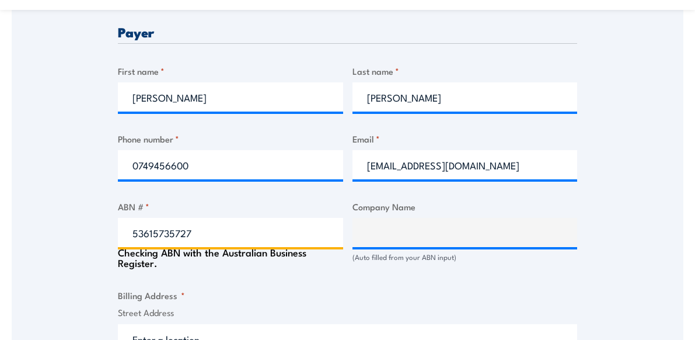
type input "VERIS AUSTRALIA PTY LTD"
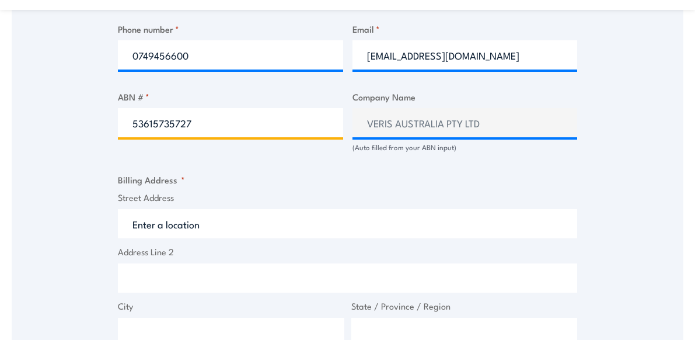
scroll to position [700, 0]
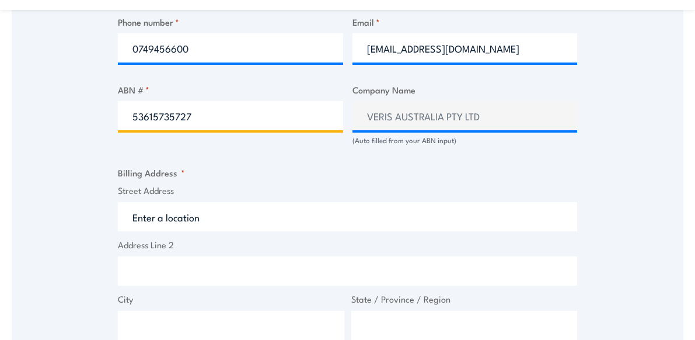
type input "53615735727"
click at [208, 223] on input "Street Address" at bounding box center [347, 216] width 459 height 29
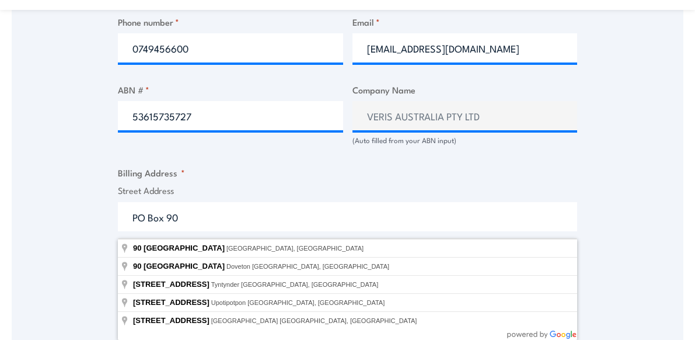
click at [257, 223] on input "PO Box 90" at bounding box center [347, 216] width 459 height 29
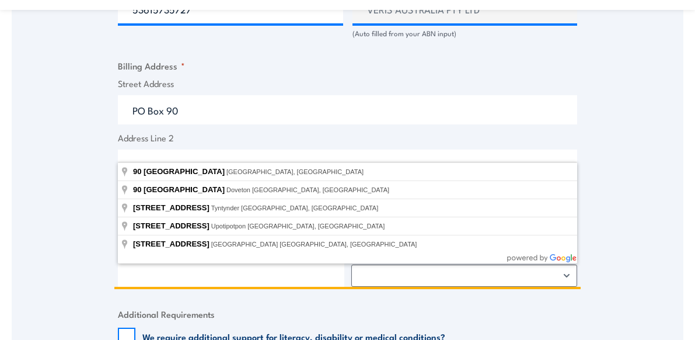
scroll to position [817, 0]
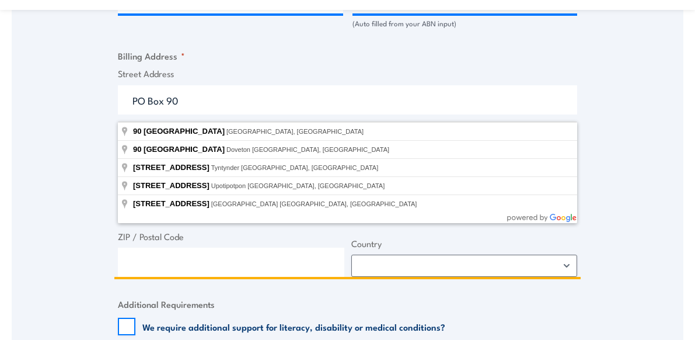
type input "PO Box 90"
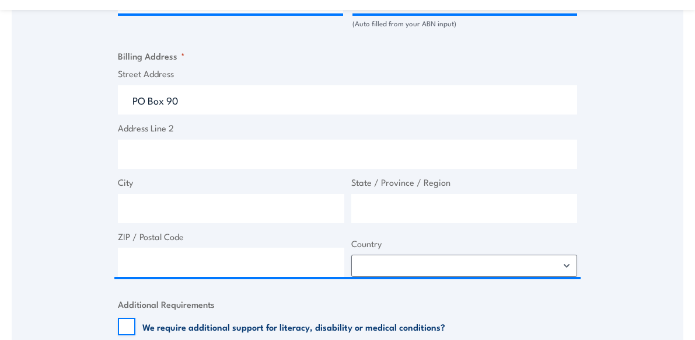
click at [264, 239] on label "ZIP / Postal Code" at bounding box center [231, 236] width 226 height 13
click at [264, 247] on input "ZIP / Postal Code" at bounding box center [231, 261] width 226 height 29
click at [176, 216] on input "City" at bounding box center [231, 208] width 226 height 29
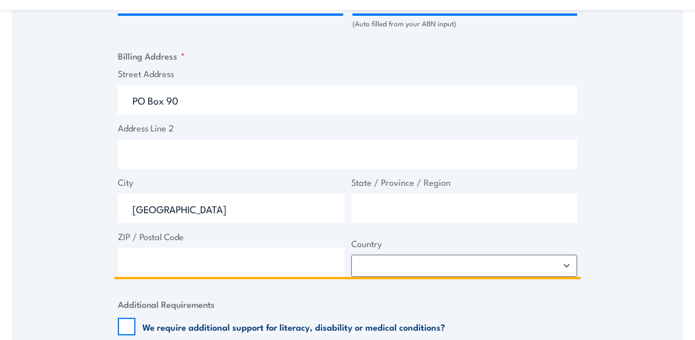
type input "Wembley"
click at [393, 200] on input "State / Province / Region" at bounding box center [464, 208] width 226 height 29
type input "Western Australia"
click at [282, 261] on input "ZIP / Postal Code" at bounding box center [231, 261] width 226 height 29
type input "6913"
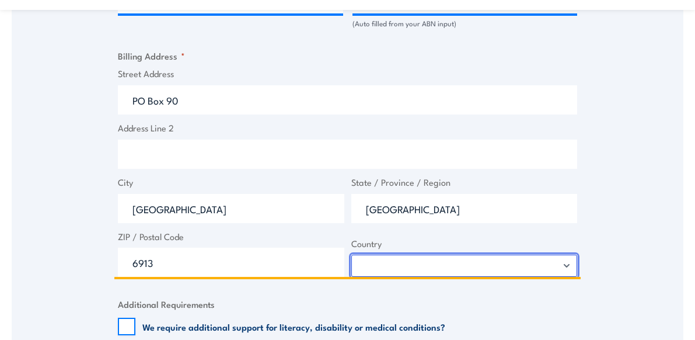
select select "Australia"
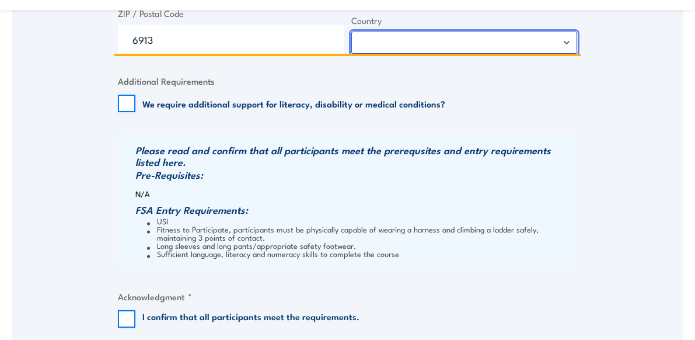
scroll to position [1050, 0]
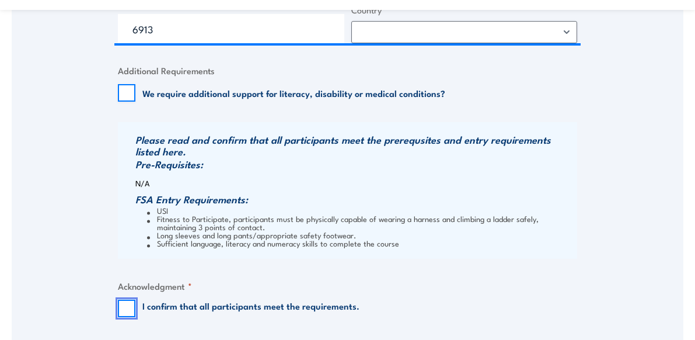
click at [127, 314] on input "I confirm that all participants meet the requirements." at bounding box center [127, 308] width 18 height 18
checkbox input "true"
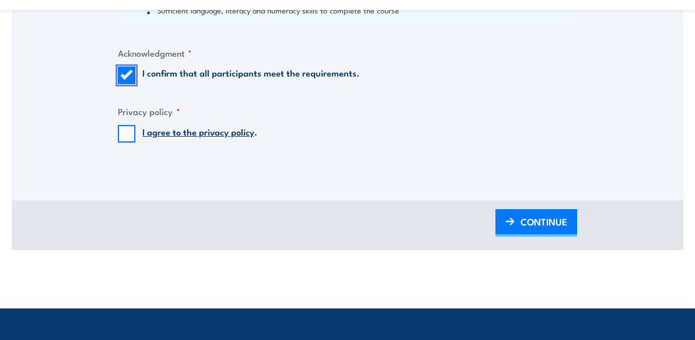
scroll to position [1283, 0]
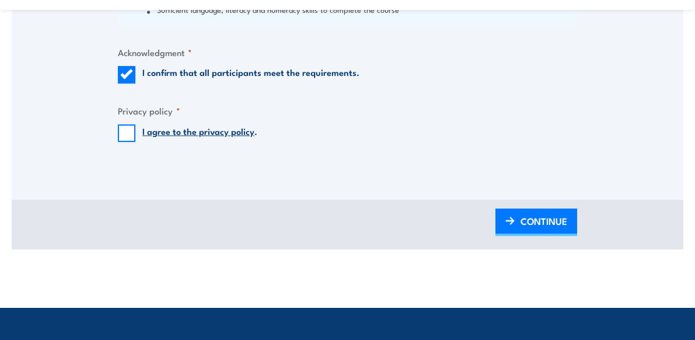
click at [523, 231] on span "CONTINUE" at bounding box center [543, 220] width 47 height 31
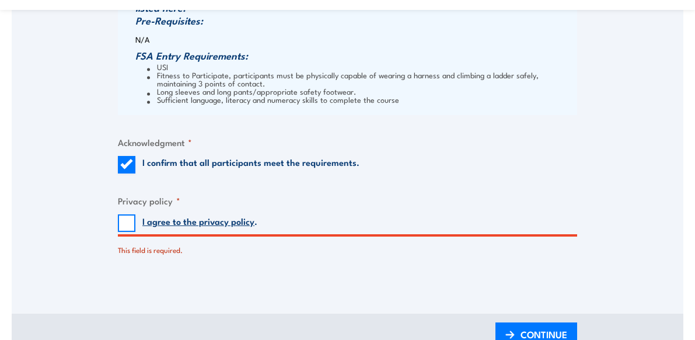
scroll to position [1244, 0]
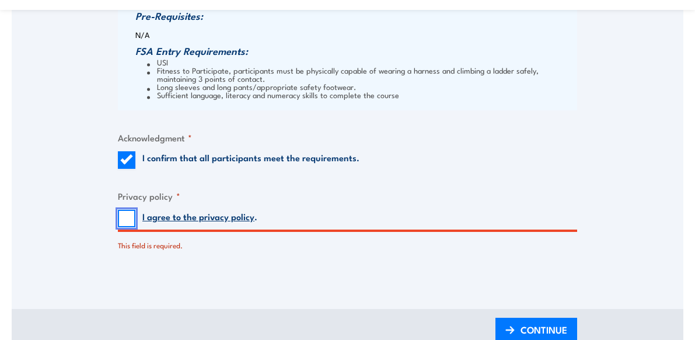
click at [122, 227] on input "I agree to the privacy policy ." at bounding box center [127, 218] width 18 height 18
checkbox input "true"
click at [520, 330] on span "CONTINUE" at bounding box center [543, 329] width 47 height 31
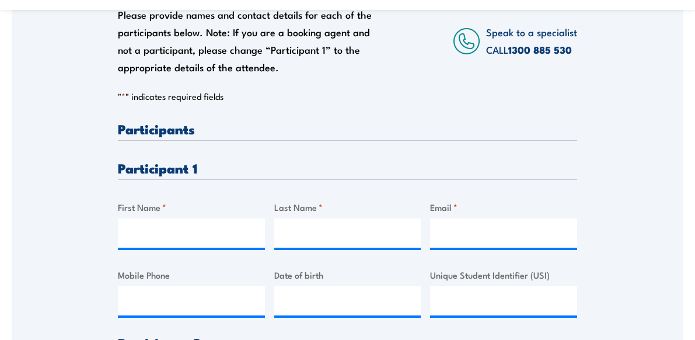
scroll to position [233, 0]
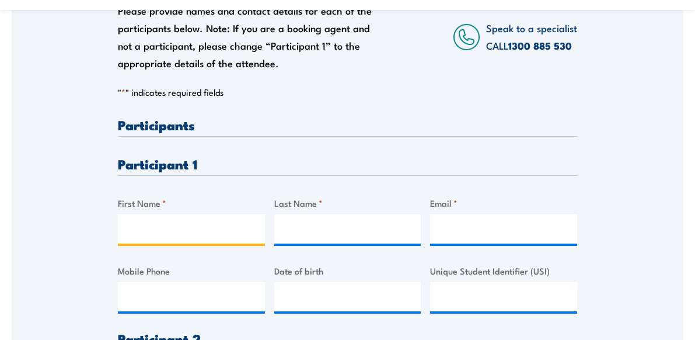
click at [203, 235] on input "First Name *" at bounding box center [191, 228] width 147 height 29
type input "Fletcher"
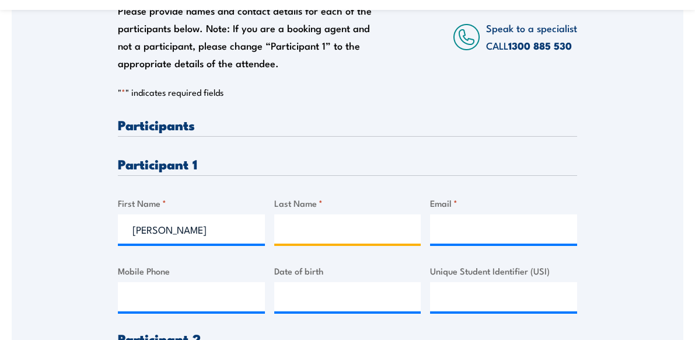
type input "Whiteley"
type input "f.whiteley@veris.com.au"
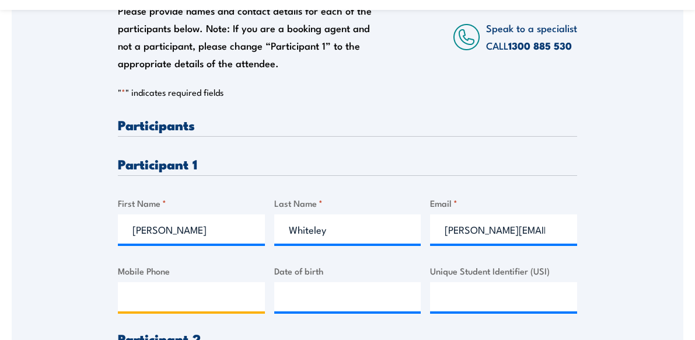
type input "0448072688"
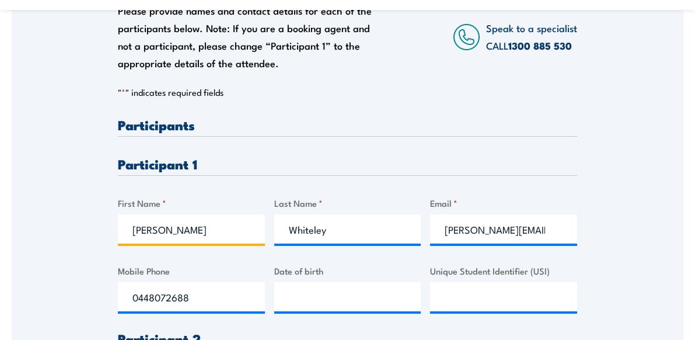
type input "Fletcher"
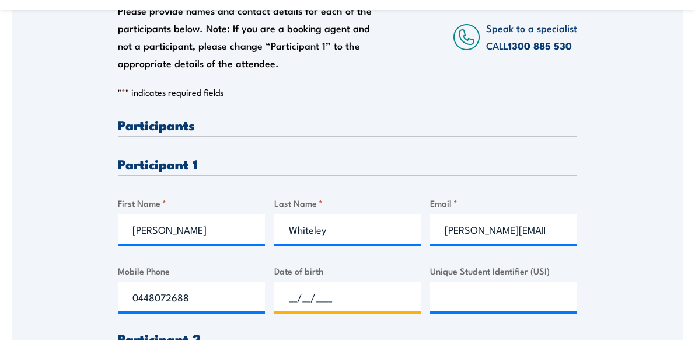
click at [307, 302] on input "__/__/____" at bounding box center [347, 296] width 147 height 29
type input "24/03/1994"
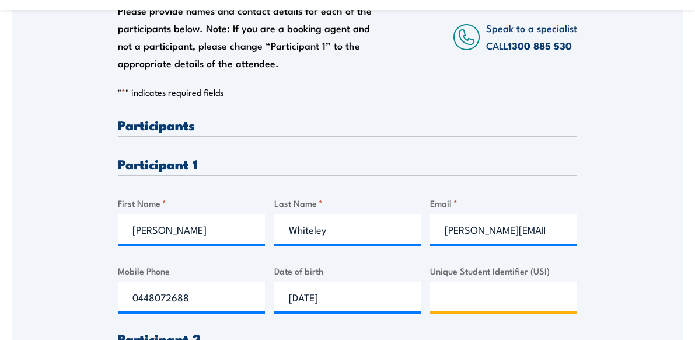
click at [447, 305] on input "Unique Student Identifier (USI)" at bounding box center [503, 296] width 147 height 29
paste input "7VSGRGPQ3W"
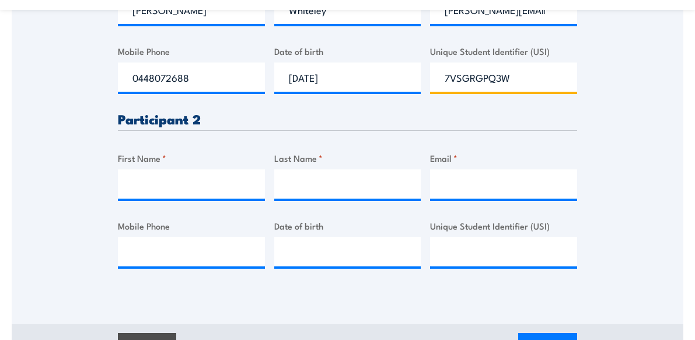
scroll to position [467, 0]
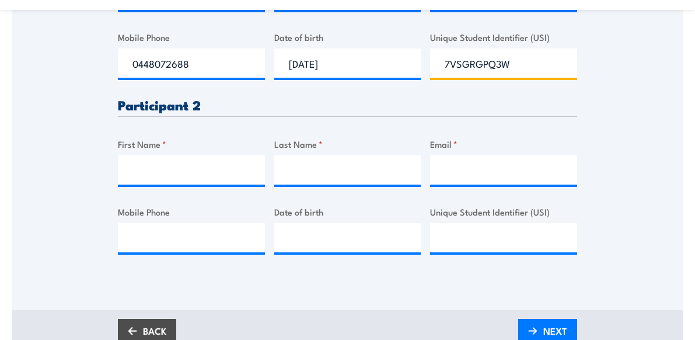
type input "7VSGRGPQ3W"
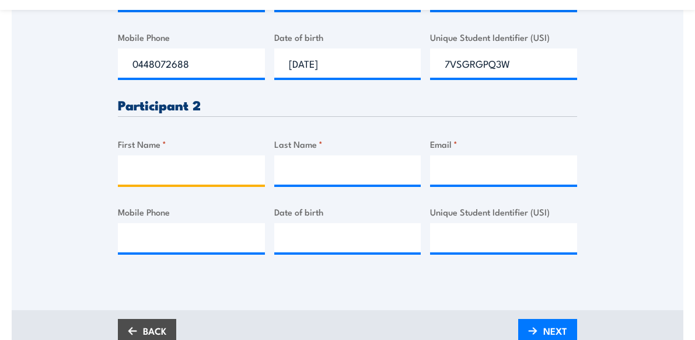
click at [219, 179] on input "First Name *" at bounding box center [191, 169] width 147 height 29
type input "Chris"
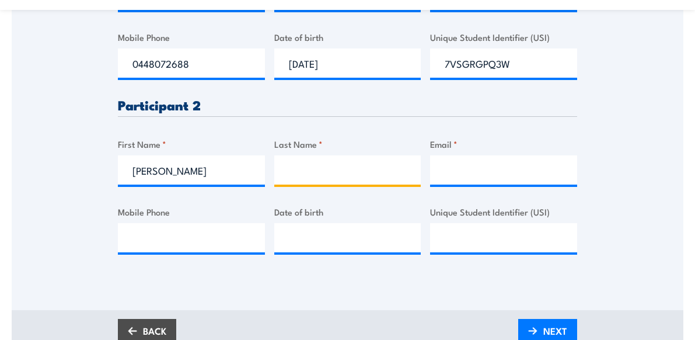
type input "Horwood"
type input "c.horwood@veris.com.au"
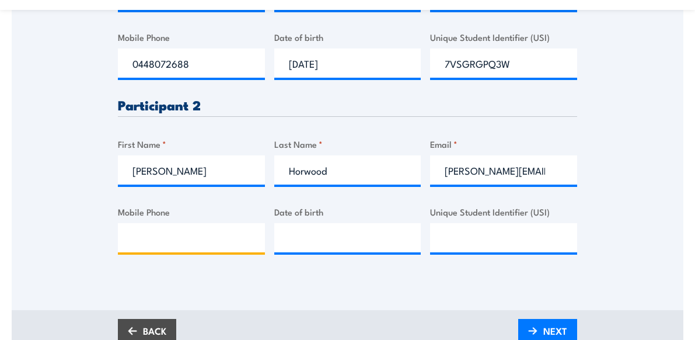
type input "0428336630"
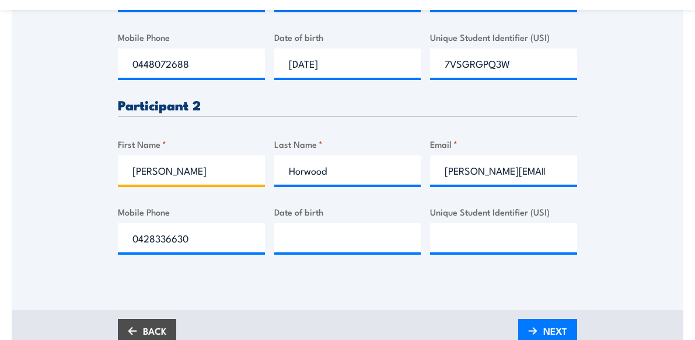
type input "Chris"
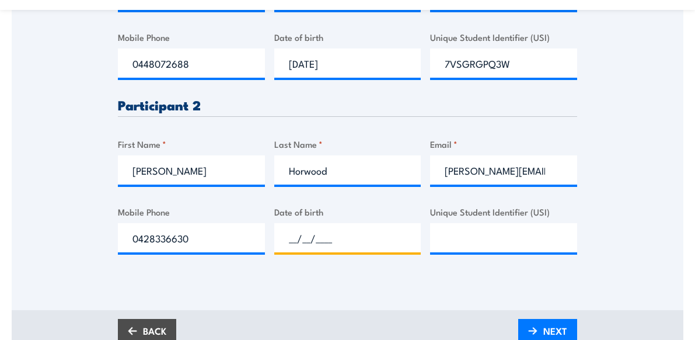
click at [291, 246] on input "__/__/____" at bounding box center [347, 237] width 147 height 29
type input "04/03/1954"
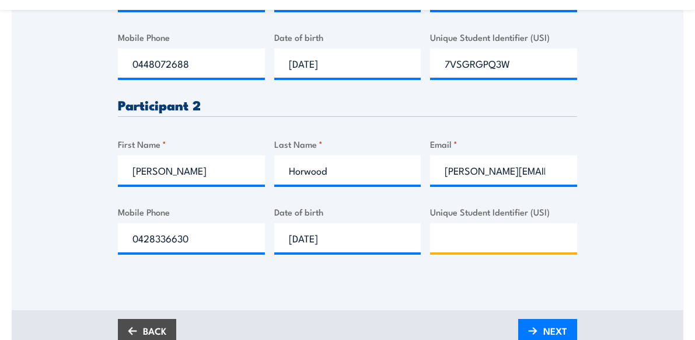
click at [446, 250] on input "Unique Student Identifier (USI)" at bounding box center [503, 237] width 147 height 29
click at [472, 237] on input "Unique Student Identifier (USI)" at bounding box center [503, 237] width 147 height 29
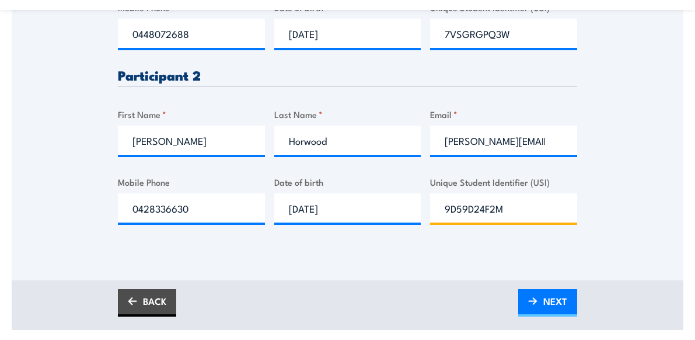
scroll to position [525, 0]
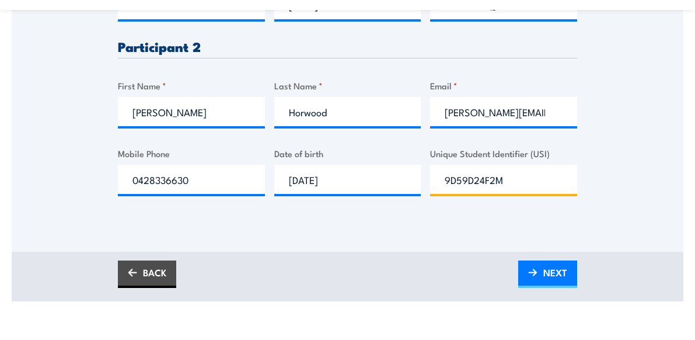
type input "9D59D24F2M"
click at [541, 276] on link "NEXT" at bounding box center [547, 273] width 59 height 27
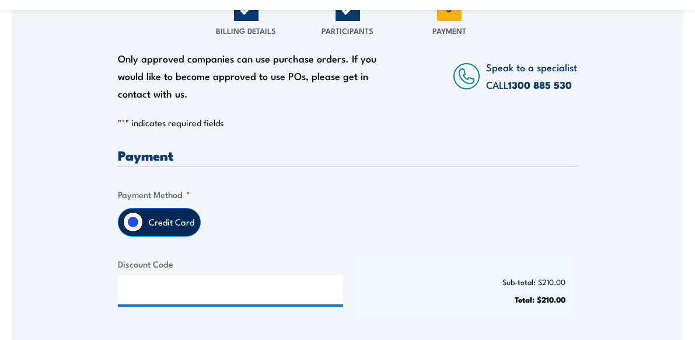
scroll to position [292, 0]
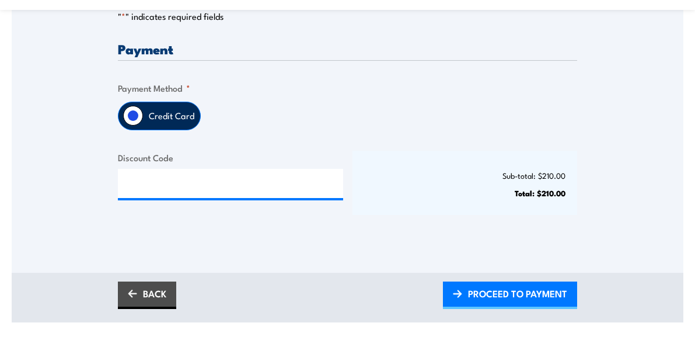
click at [502, 295] on span "PROCEED TO PAYMENT" at bounding box center [517, 293] width 99 height 31
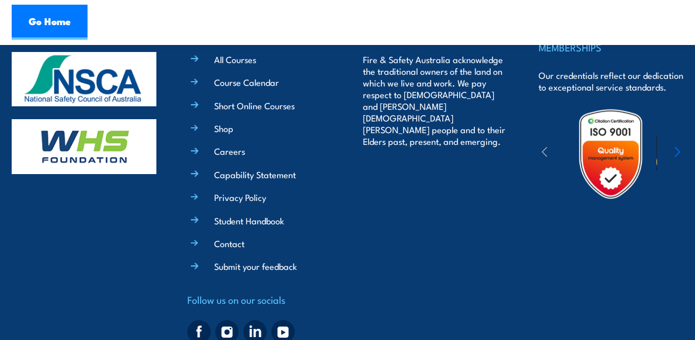
scroll to position [700, 0]
